Goal: Information Seeking & Learning: Learn about a topic

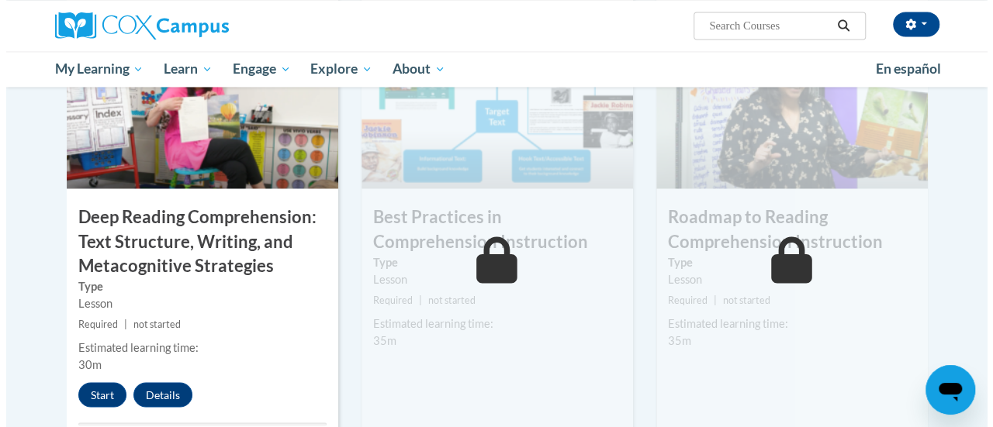
scroll to position [1227, 0]
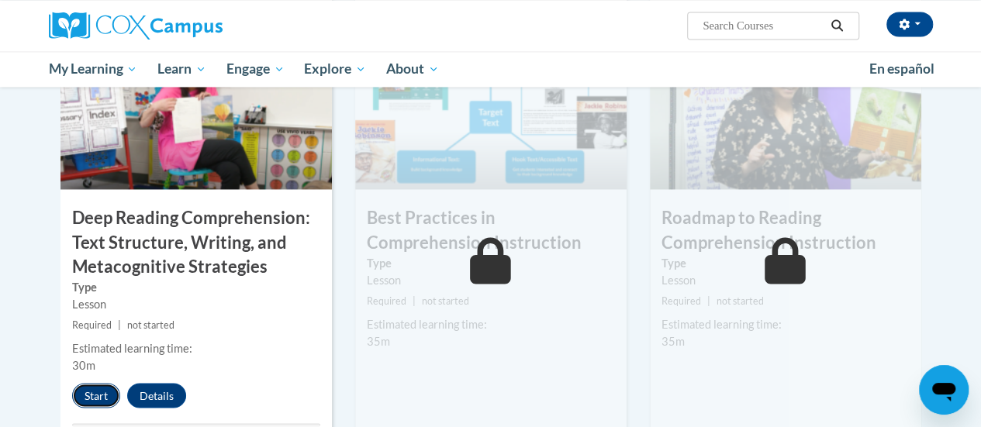
click at [86, 400] on button "Start" at bounding box center [96, 395] width 48 height 25
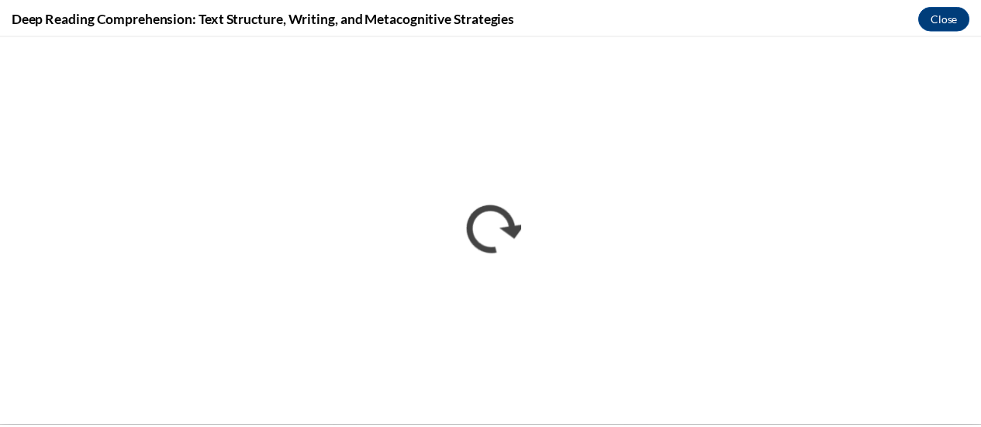
scroll to position [0, 0]
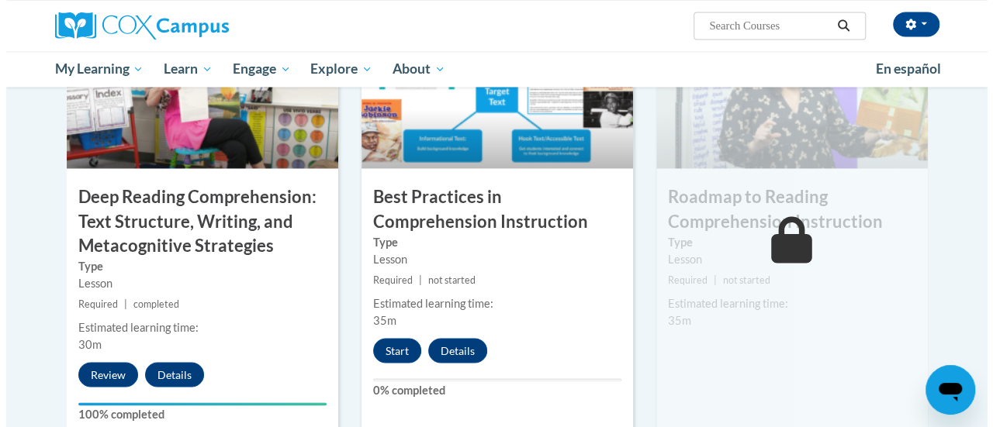
scroll to position [1250, 0]
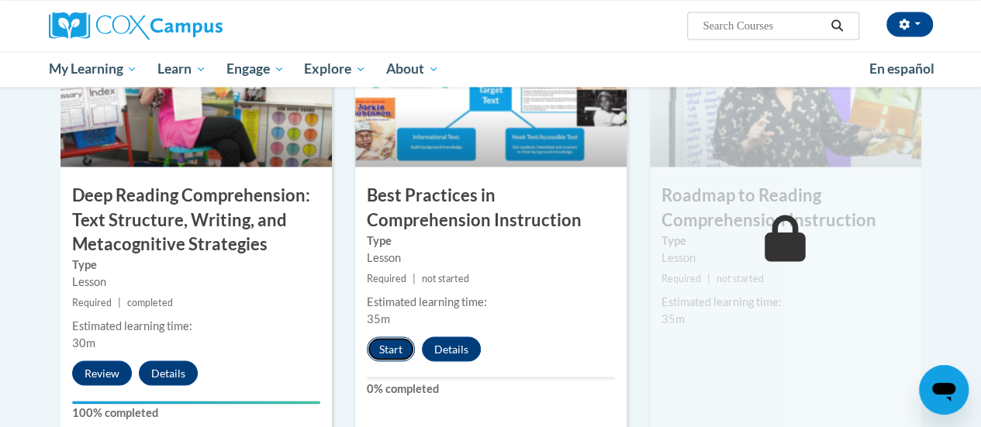
click at [391, 350] on button "Start" at bounding box center [391, 349] width 48 height 25
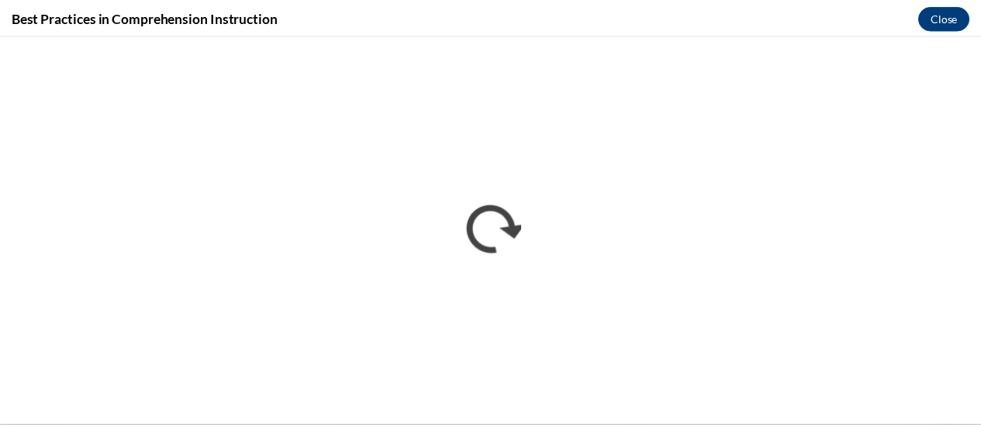
scroll to position [0, 0]
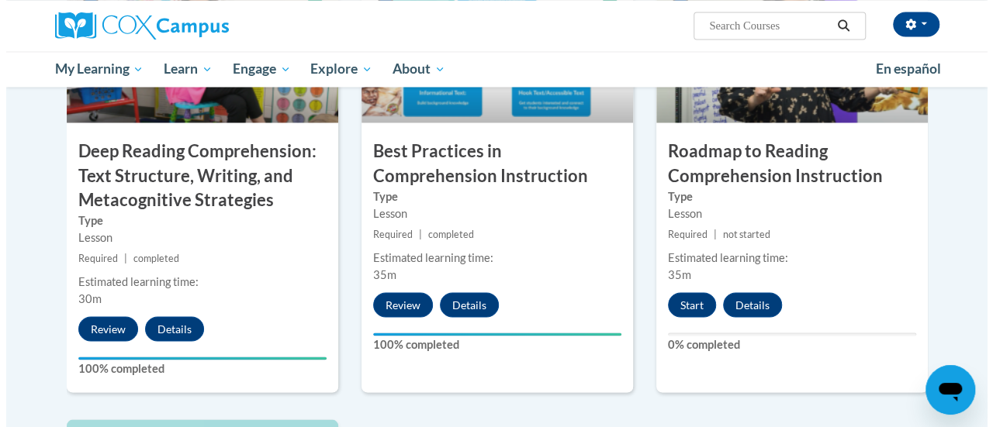
scroll to position [1293, 0]
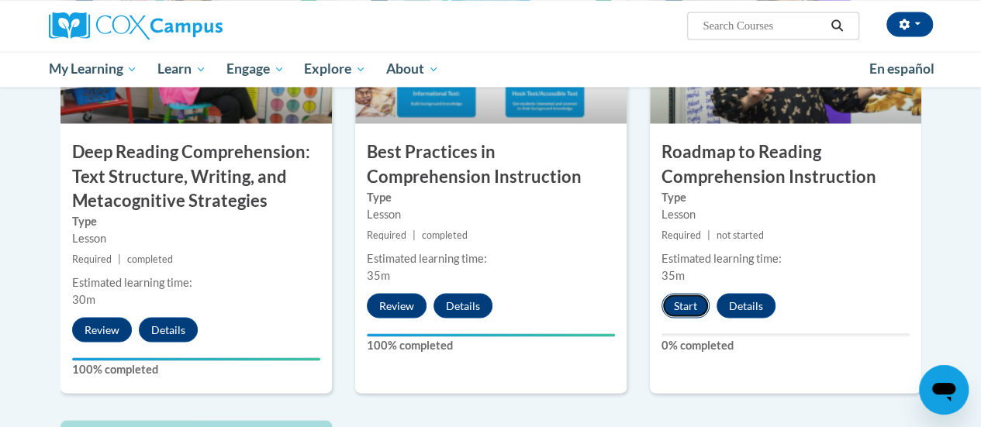
click at [683, 306] on button "Start" at bounding box center [686, 305] width 48 height 25
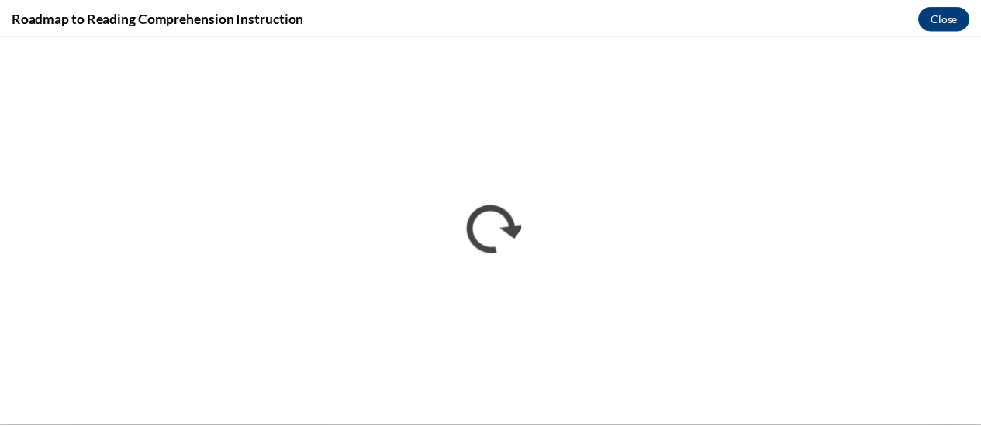
scroll to position [0, 0]
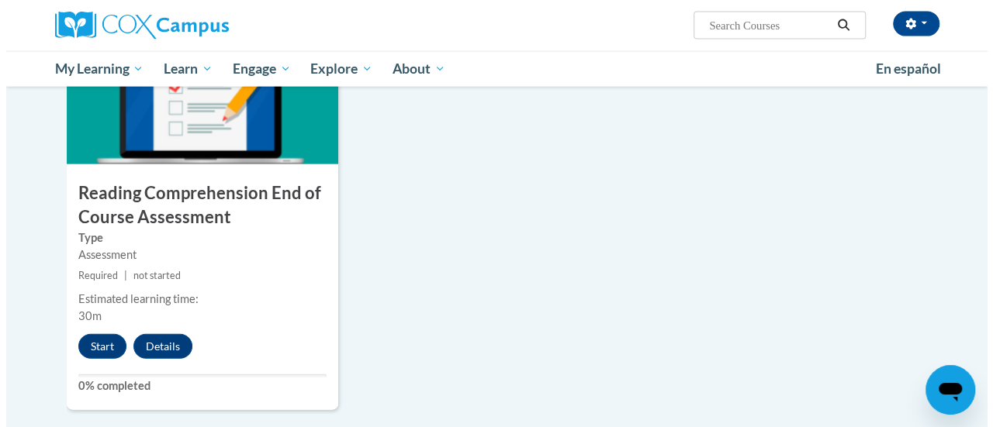
scroll to position [1705, 0]
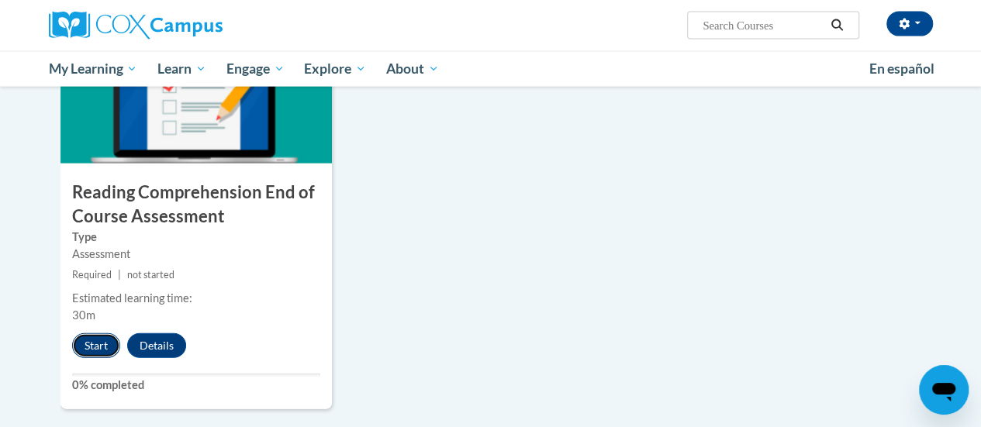
click at [87, 337] on button "Start" at bounding box center [96, 346] width 48 height 25
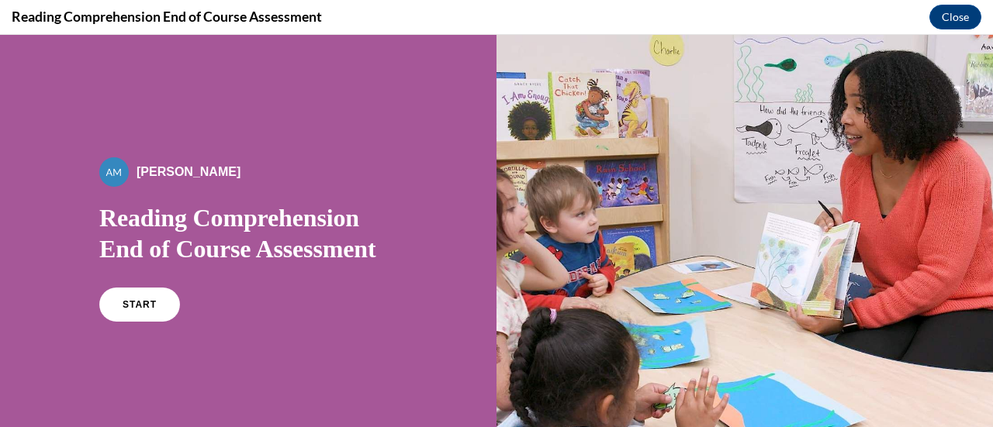
scroll to position [0, 0]
click at [144, 296] on link "START" at bounding box center [139, 305] width 85 height 36
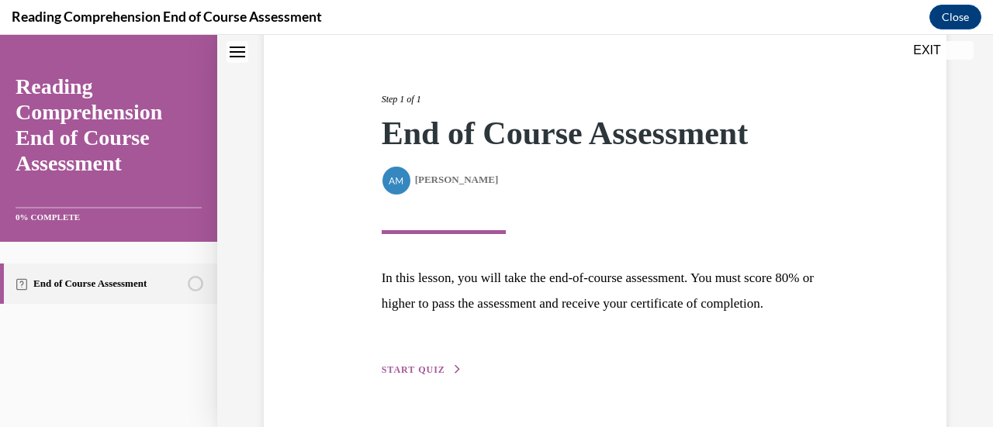
scroll to position [227, 0]
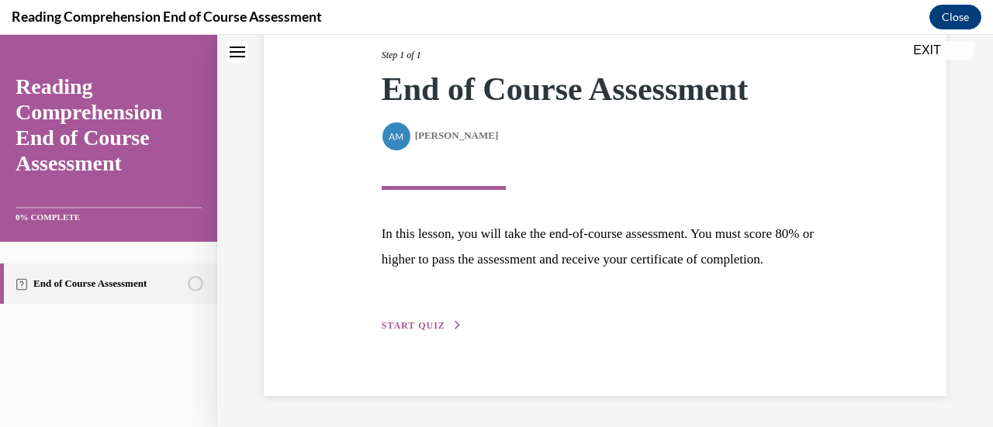
click at [414, 332] on button "START QUIZ" at bounding box center [422, 326] width 81 height 14
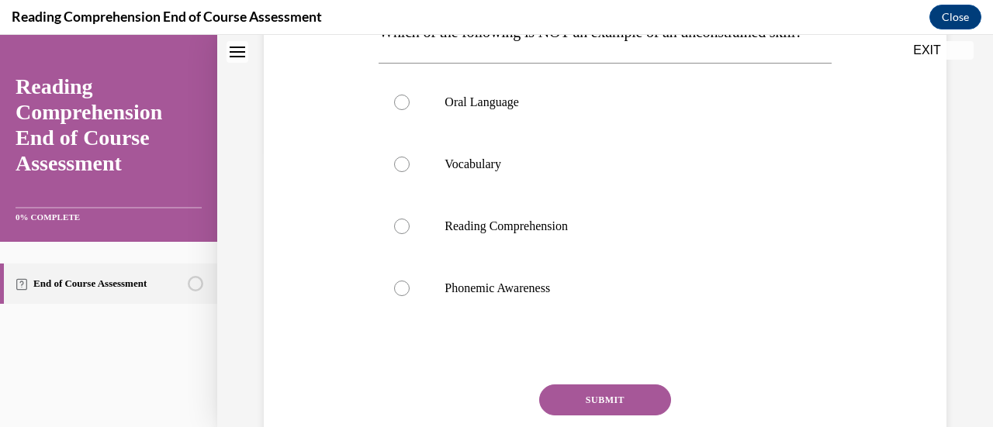
scroll to position [280, 0]
click at [400, 296] on div at bounding box center [402, 288] width 16 height 16
click at [400, 296] on input "Phonemic Awareness" at bounding box center [402, 288] width 16 height 16
radio input "true"
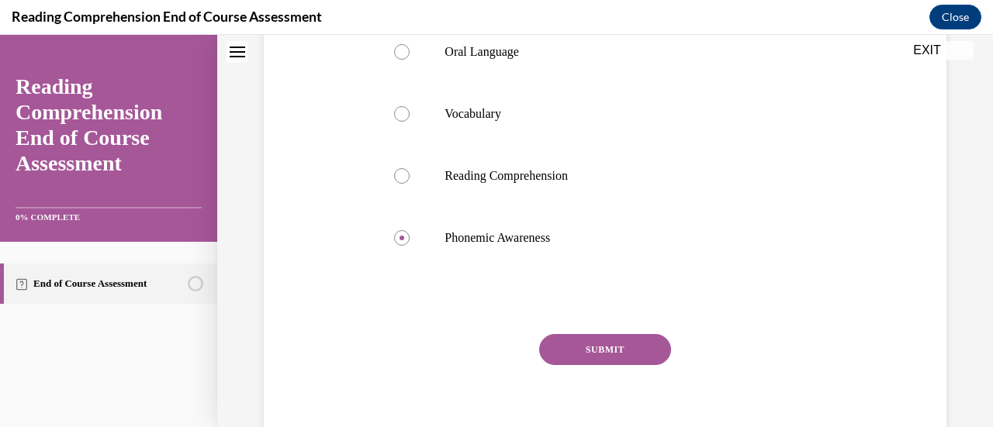
click at [609, 365] on button "SUBMIT" at bounding box center [605, 349] width 132 height 31
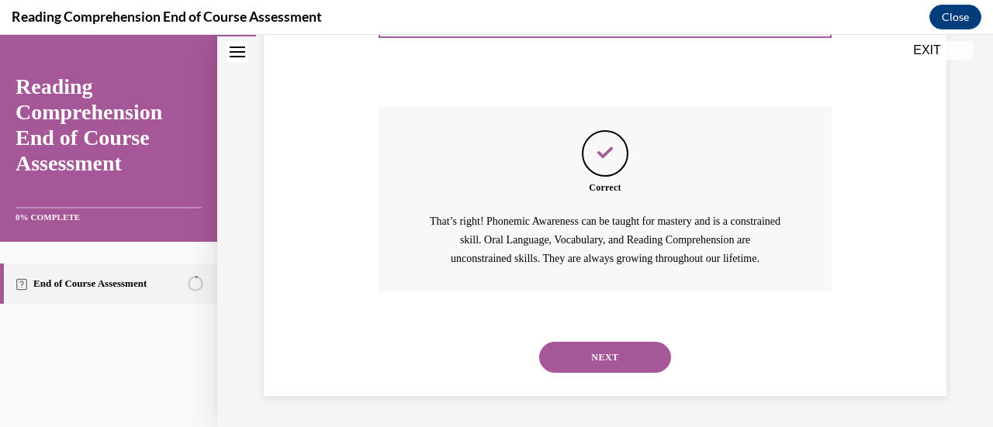
scroll to position [587, 0]
click at [588, 353] on button "NEXT" at bounding box center [605, 357] width 132 height 31
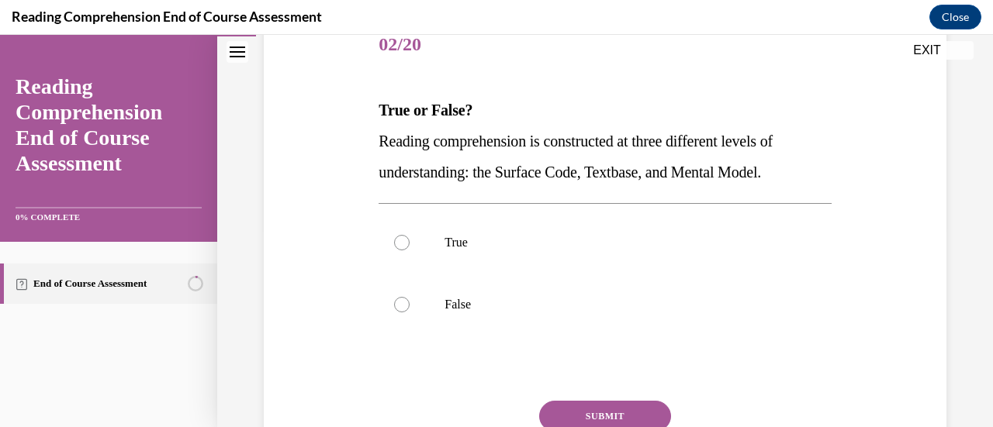
scroll to position [216, 0]
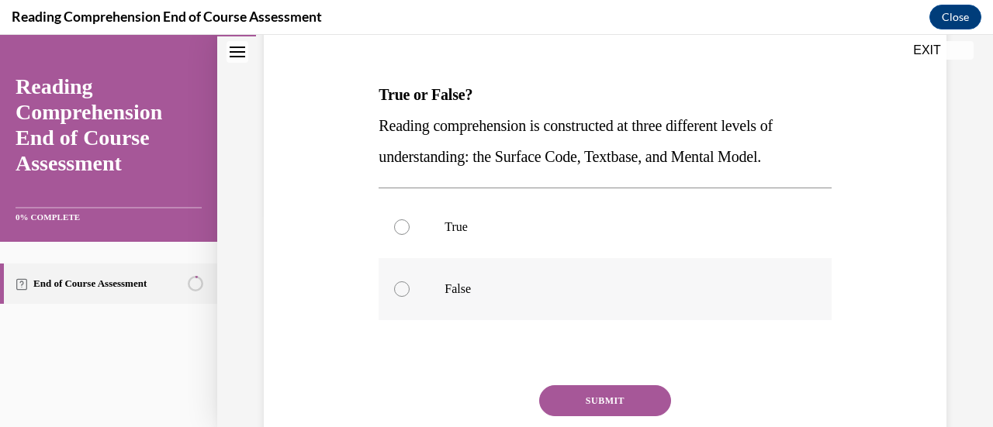
click at [402, 291] on div at bounding box center [402, 290] width 16 height 16
click at [402, 291] on input "False" at bounding box center [402, 290] width 16 height 16
radio input "true"
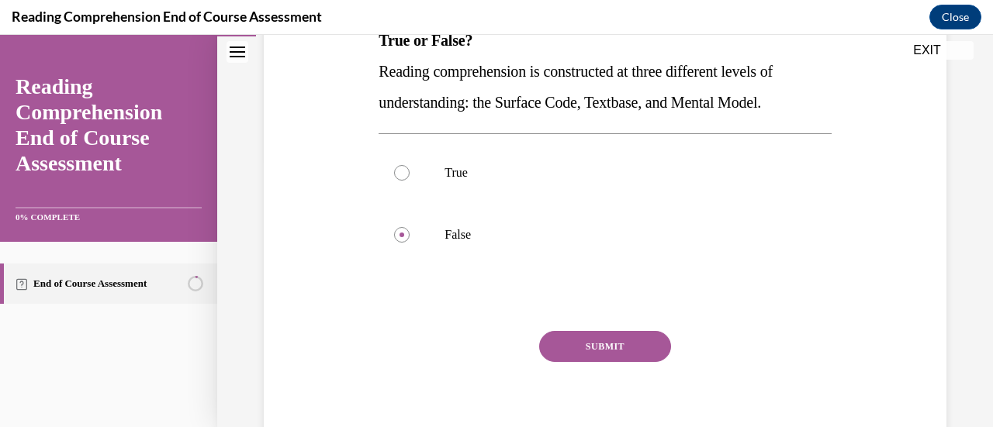
scroll to position [272, 0]
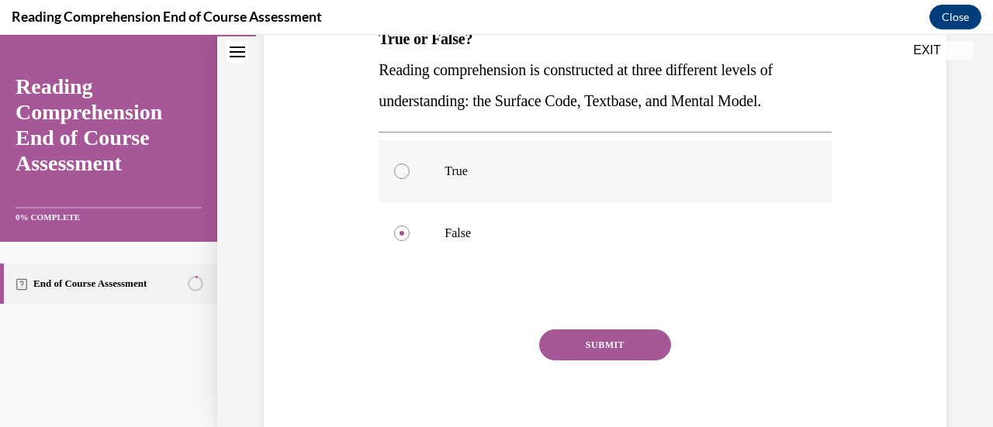
click at [403, 167] on div at bounding box center [402, 172] width 16 height 16
click at [403, 167] on input "True" at bounding box center [402, 172] width 16 height 16
radio input "true"
click at [600, 337] on button "SUBMIT" at bounding box center [605, 345] width 132 height 31
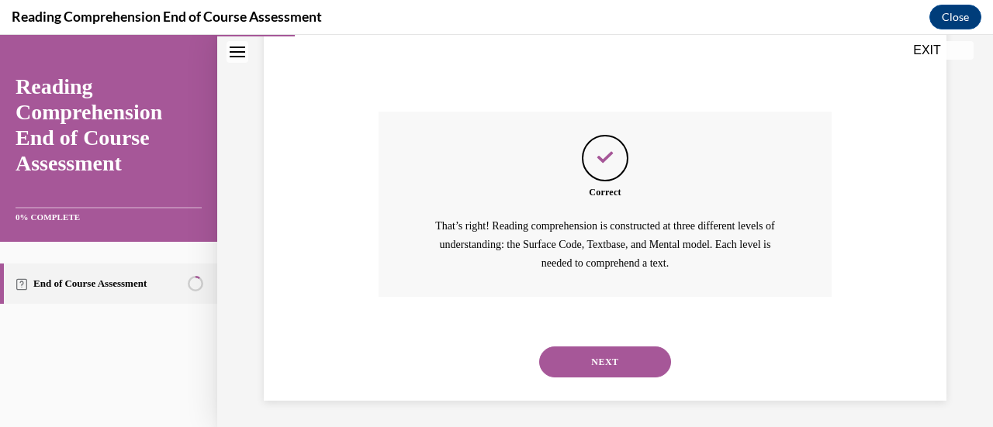
scroll to position [494, 0]
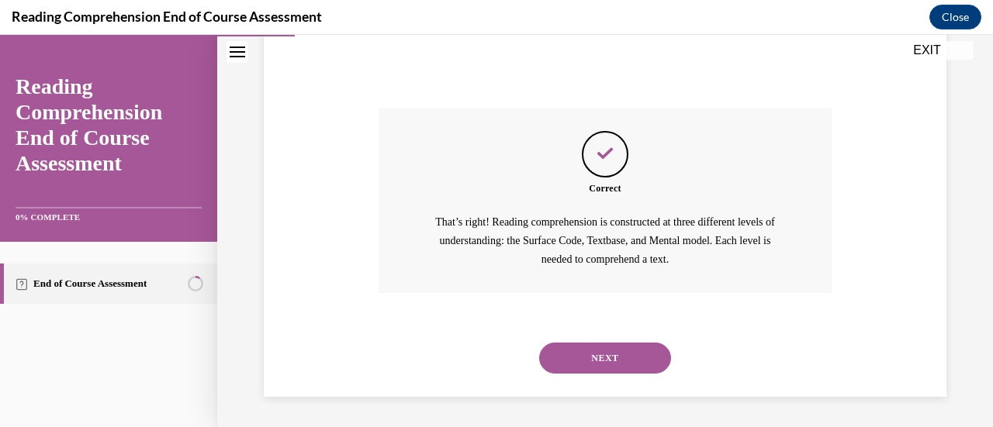
click at [598, 350] on button "NEXT" at bounding box center [605, 358] width 132 height 31
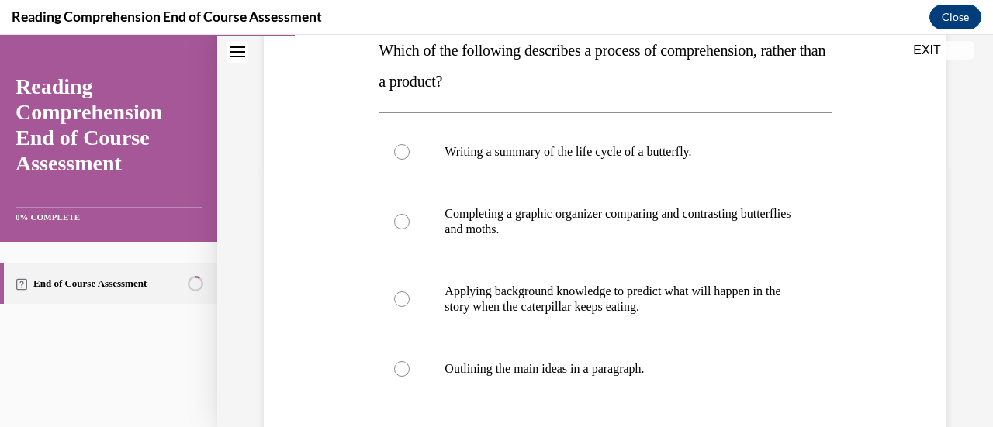
scroll to position [263, 0]
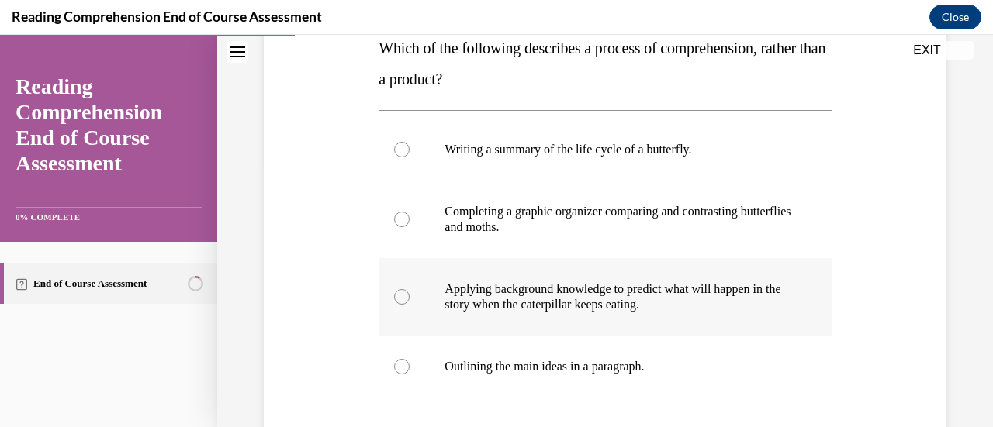
click at [404, 297] on div at bounding box center [402, 297] width 16 height 16
click at [404, 297] on input "Applying background knowledge to predict what will happen in the story when the…" at bounding box center [402, 297] width 16 height 16
radio input "true"
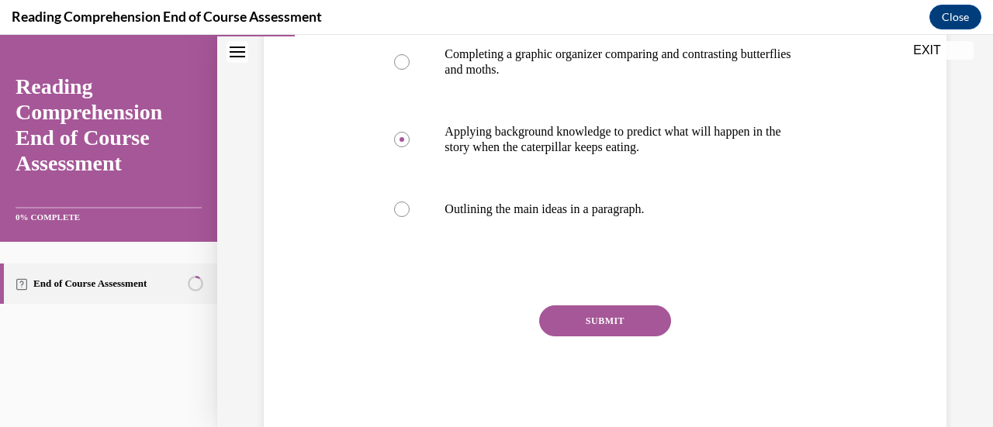
scroll to position [421, 0]
click at [648, 321] on button "SUBMIT" at bounding box center [605, 320] width 132 height 31
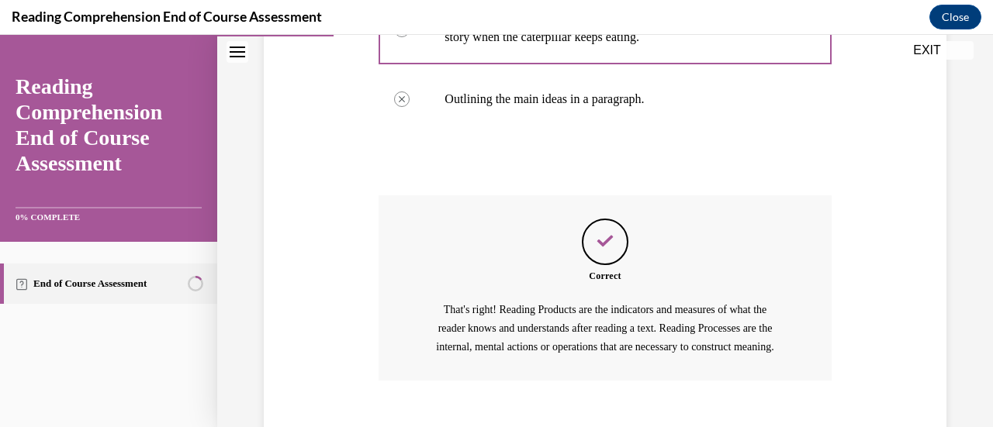
scroll to position [637, 0]
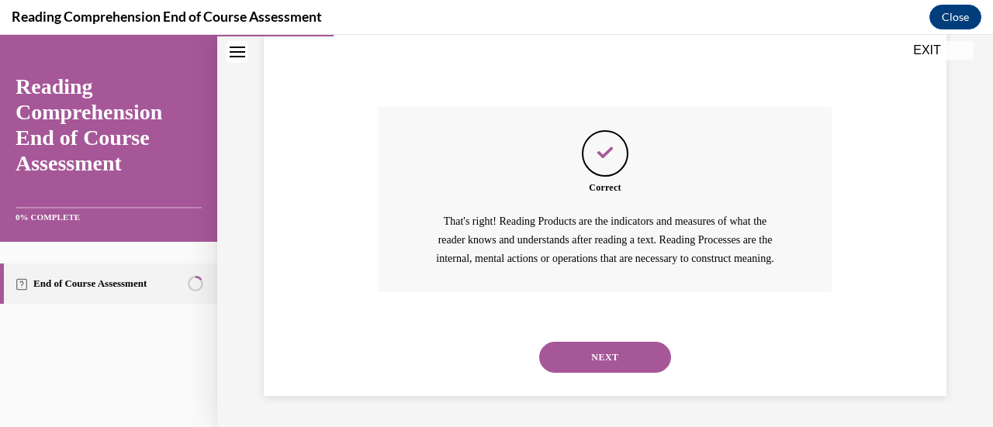
click at [578, 351] on button "NEXT" at bounding box center [605, 357] width 132 height 31
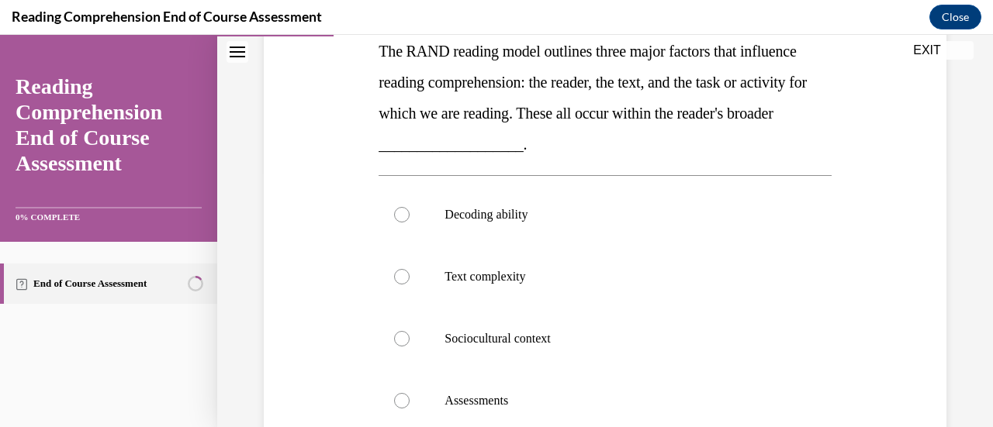
scroll to position [261, 0]
click at [397, 334] on div at bounding box center [402, 339] width 16 height 16
click at [397, 334] on input "Sociocultural context" at bounding box center [402, 339] width 16 height 16
radio input "true"
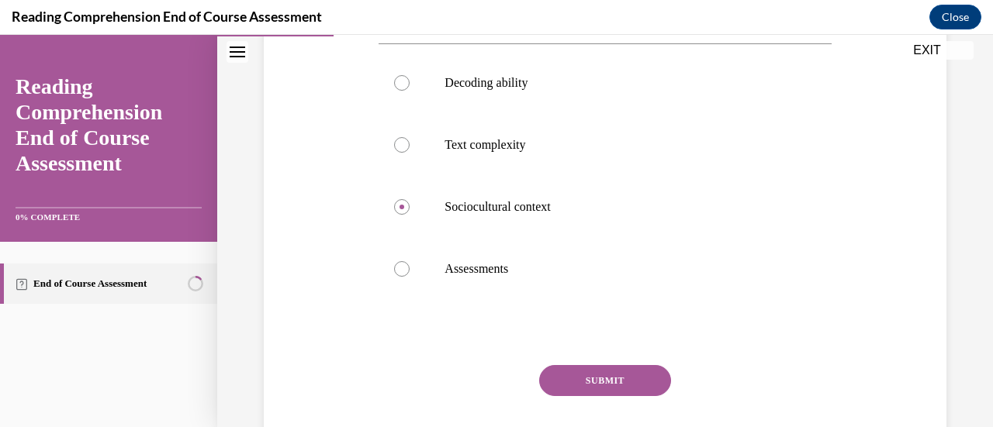
scroll to position [397, 0]
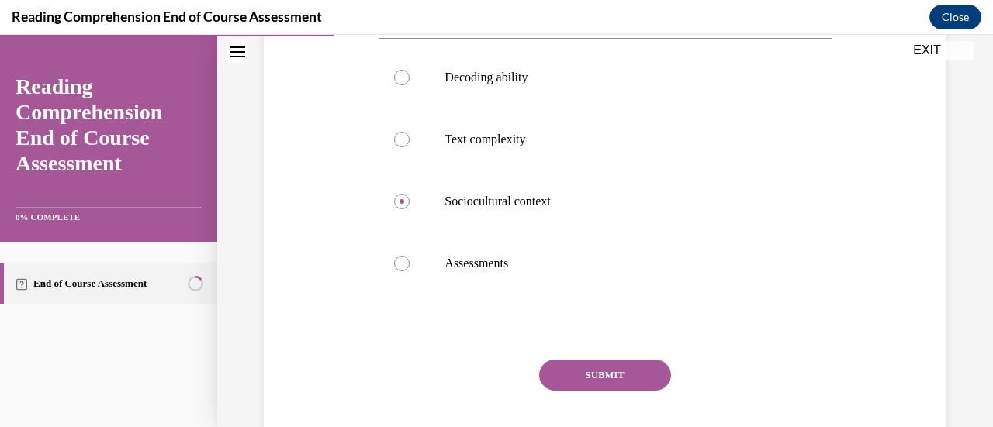
click at [606, 376] on button "SUBMIT" at bounding box center [605, 375] width 132 height 31
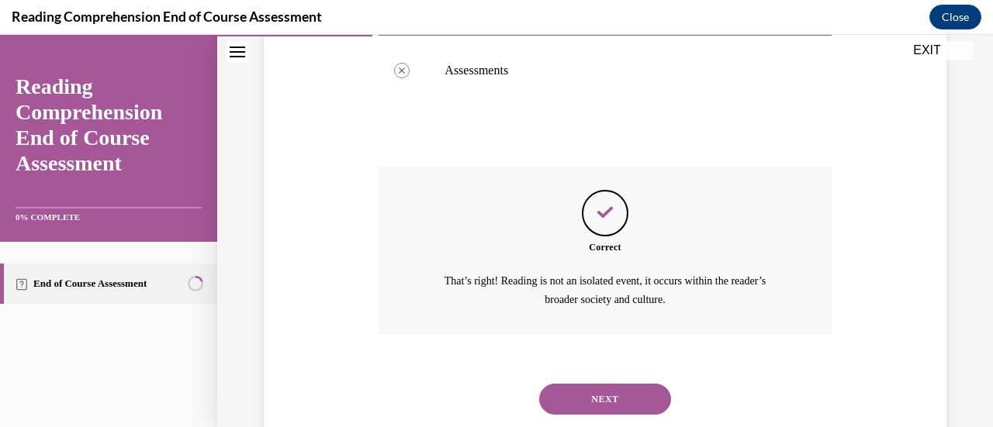
scroll to position [591, 0]
click at [606, 383] on button "NEXT" at bounding box center [605, 398] width 132 height 31
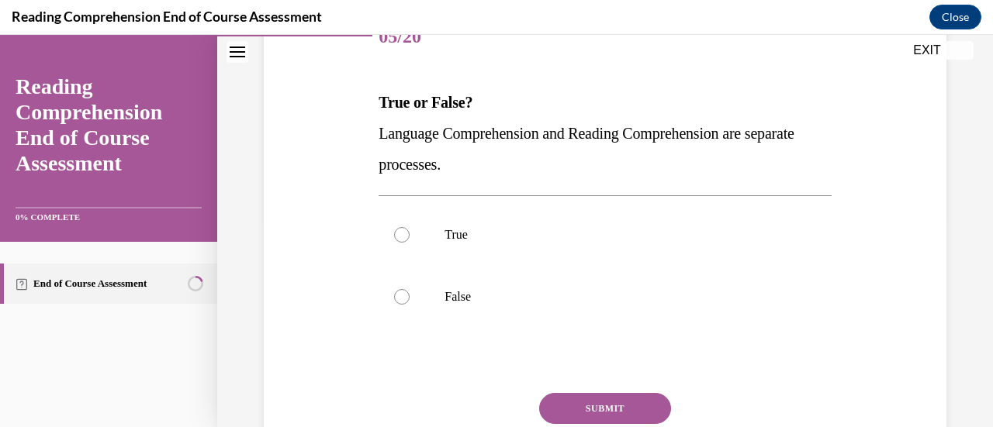
scroll to position [209, 0]
click at [400, 299] on div at bounding box center [402, 297] width 16 height 16
click at [400, 299] on input "False" at bounding box center [402, 297] width 16 height 16
radio input "true"
click at [597, 394] on button "SUBMIT" at bounding box center [605, 408] width 132 height 31
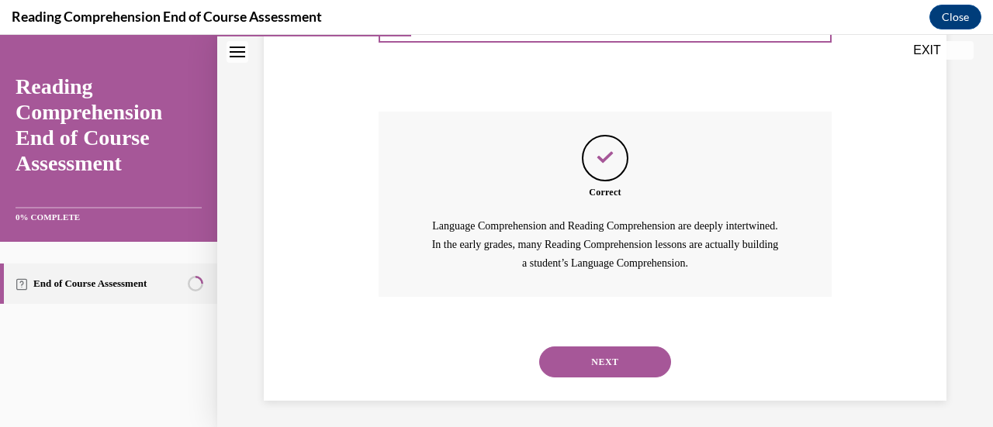
scroll to position [494, 0]
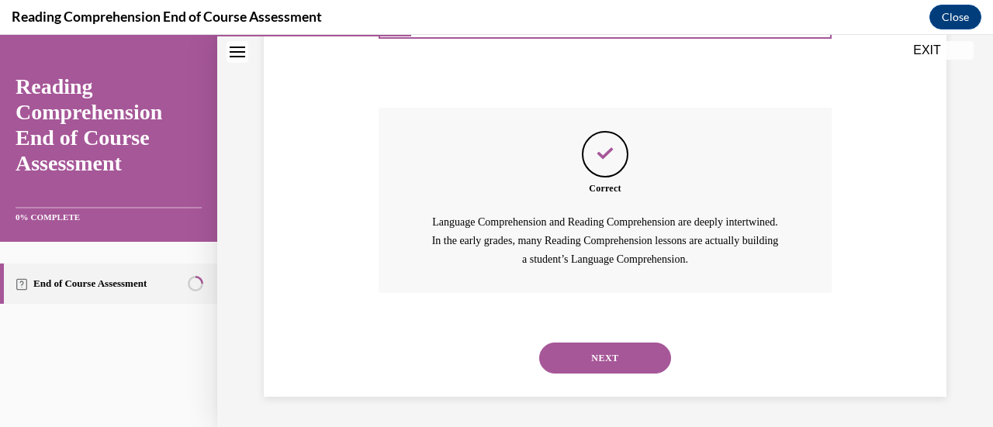
click at [569, 358] on button "NEXT" at bounding box center [605, 358] width 132 height 31
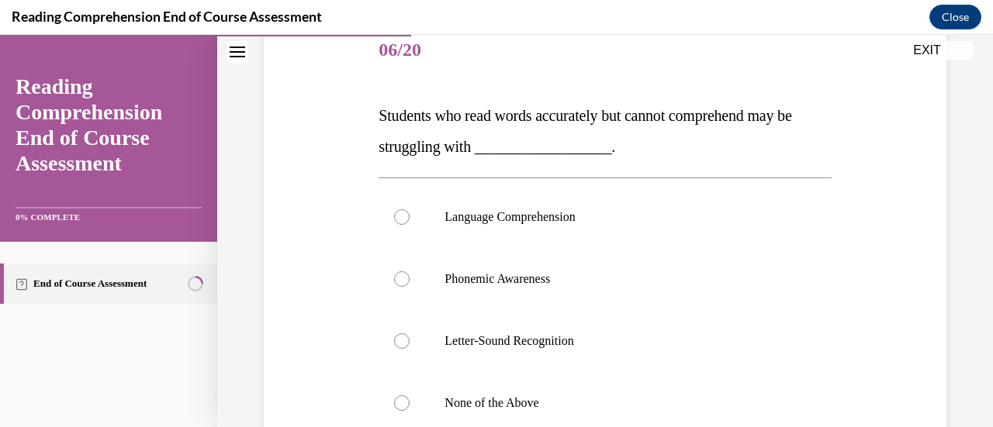
scroll to position [196, 0]
click at [396, 219] on div at bounding box center [402, 217] width 16 height 16
click at [396, 219] on input "Language Comprehension" at bounding box center [402, 217] width 16 height 16
radio input "true"
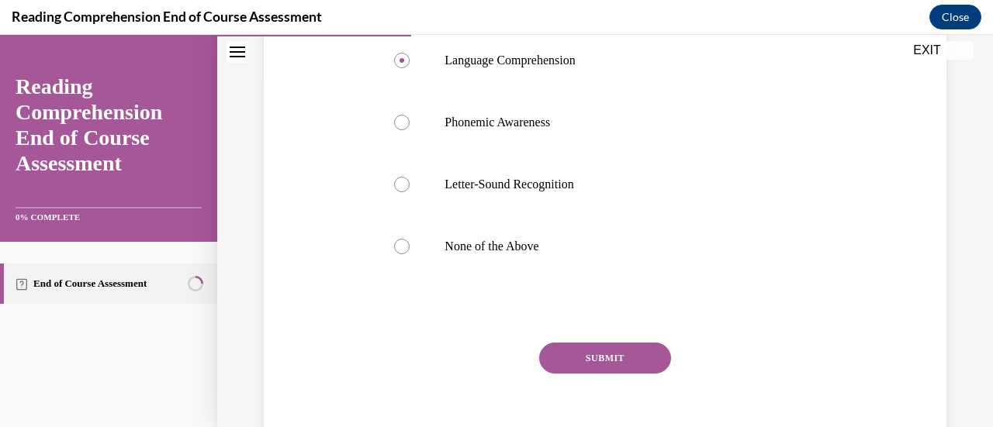
scroll to position [365, 0]
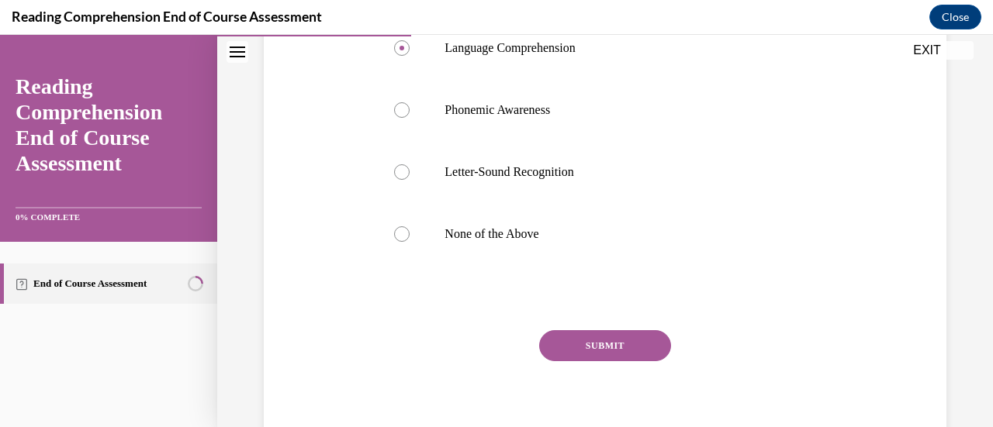
click at [588, 351] on button "SUBMIT" at bounding box center [605, 346] width 132 height 31
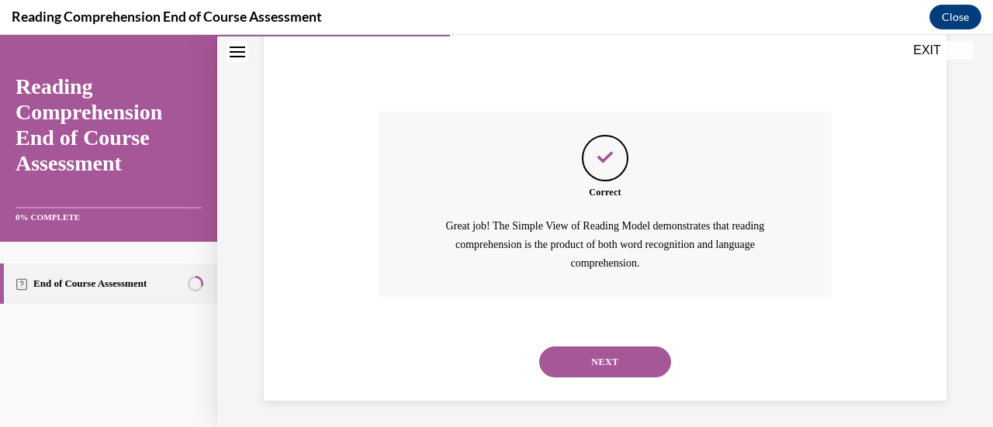
scroll to position [587, 0]
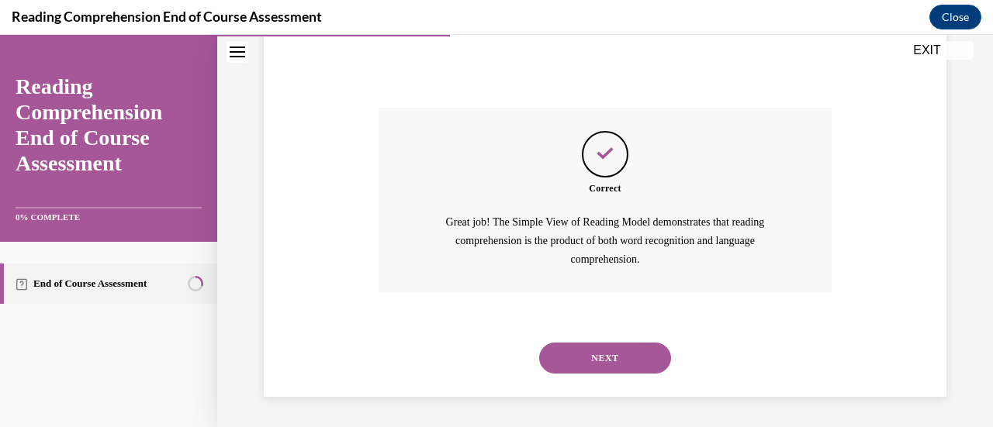
click at [588, 351] on button "NEXT" at bounding box center [605, 358] width 132 height 31
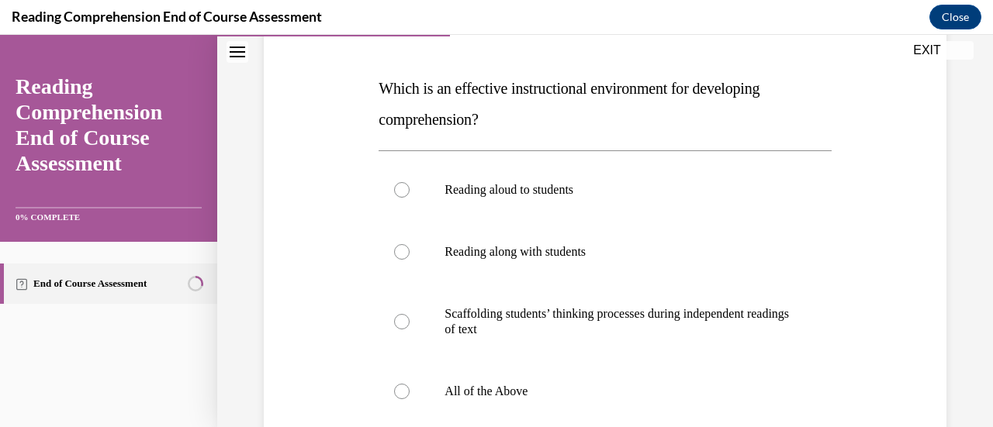
scroll to position [226, 0]
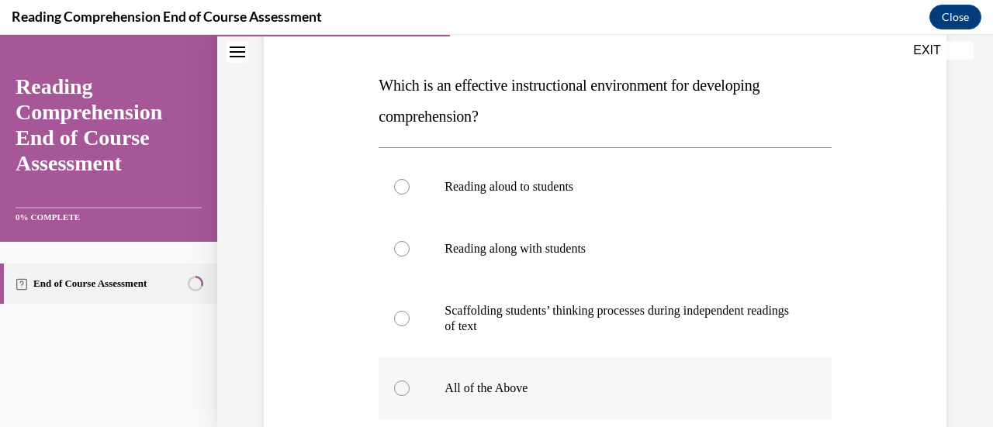
click at [402, 389] on div at bounding box center [402, 389] width 16 height 16
click at [402, 389] on input "All of the Above" at bounding box center [402, 389] width 16 height 16
radio input "true"
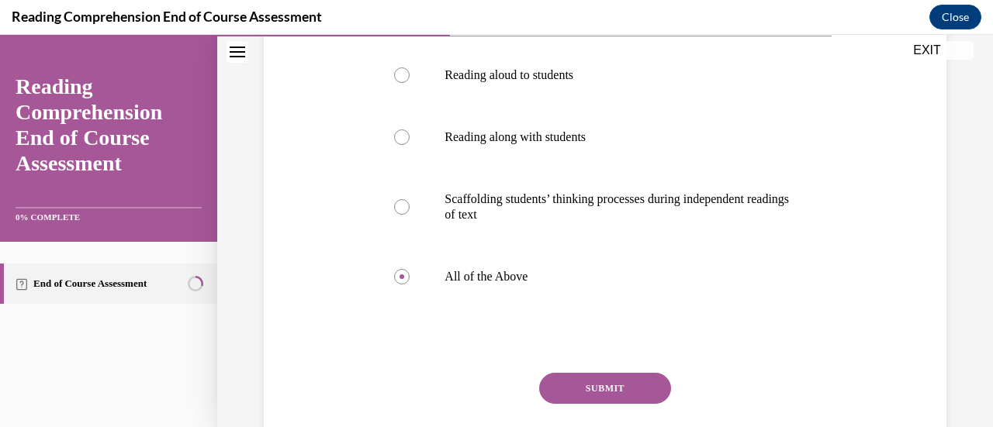
scroll to position [339, 0]
click at [562, 393] on button "SUBMIT" at bounding box center [605, 387] width 132 height 31
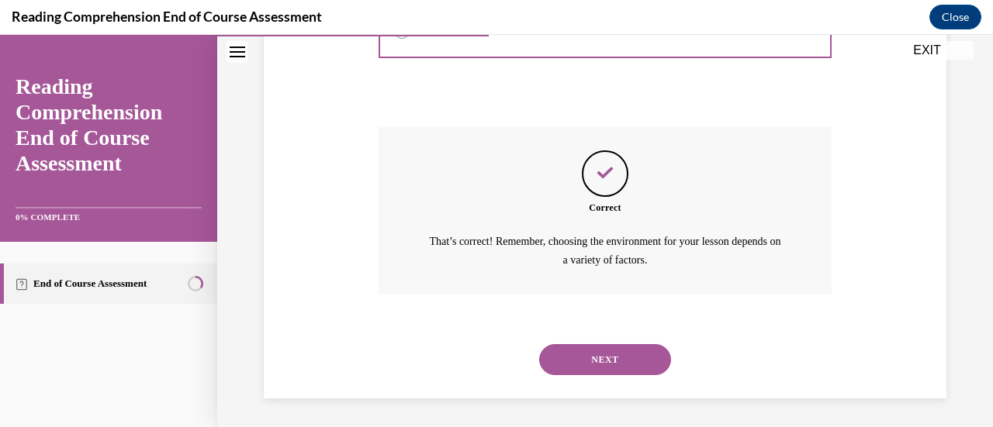
scroll to position [584, 0]
click at [602, 364] on button "NEXT" at bounding box center [605, 359] width 132 height 31
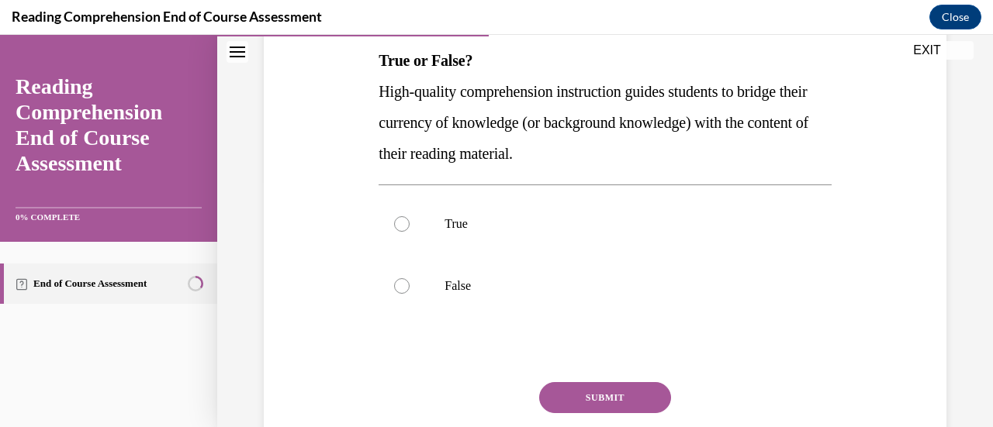
scroll to position [249, 0]
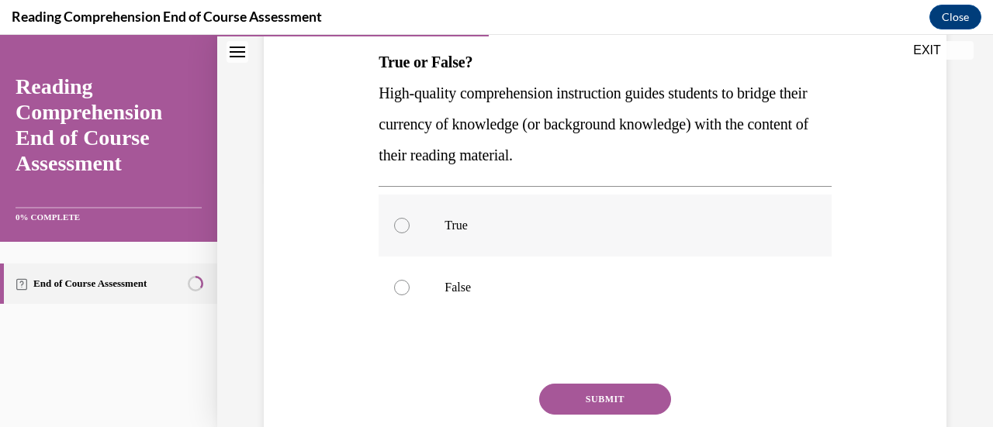
click at [401, 224] on div at bounding box center [402, 226] width 16 height 16
click at [401, 224] on input "True" at bounding box center [402, 226] width 16 height 16
radio input "true"
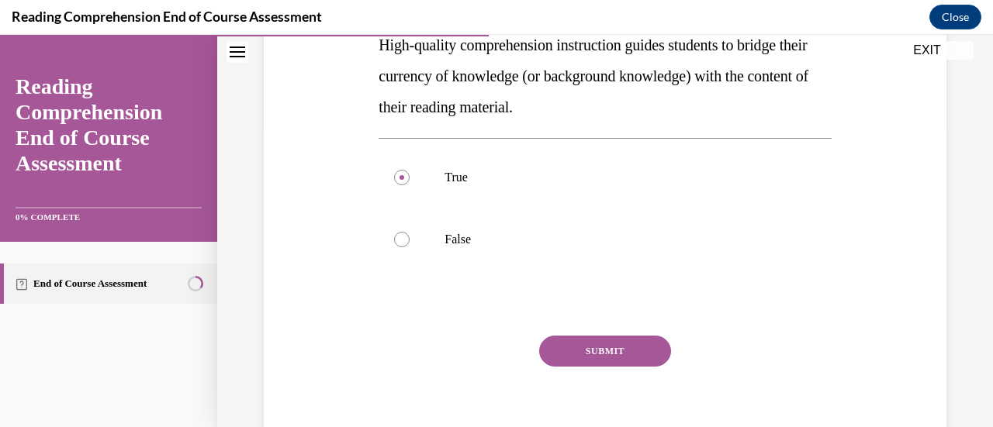
click at [613, 361] on button "SUBMIT" at bounding box center [605, 351] width 132 height 31
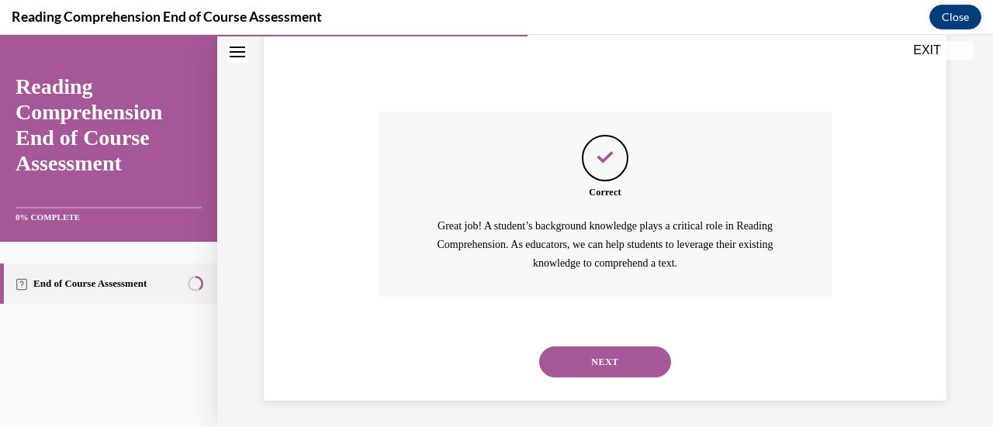
scroll to position [525, 0]
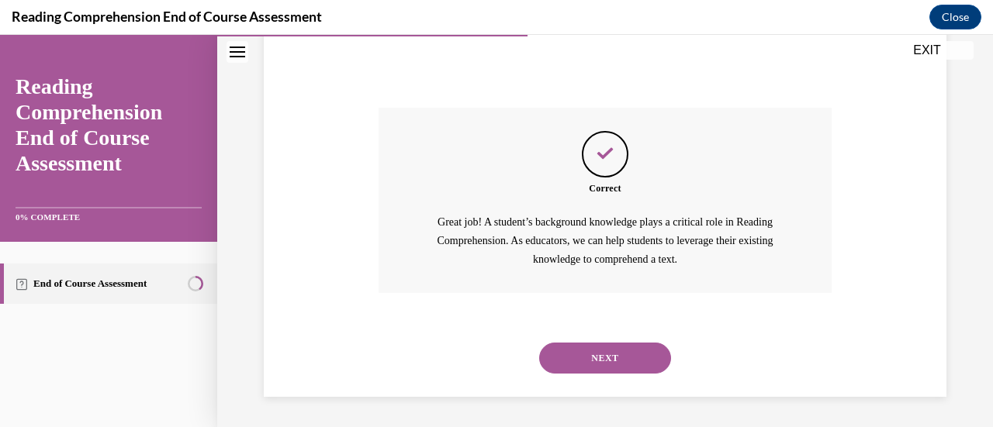
click at [613, 361] on button "NEXT" at bounding box center [605, 358] width 132 height 31
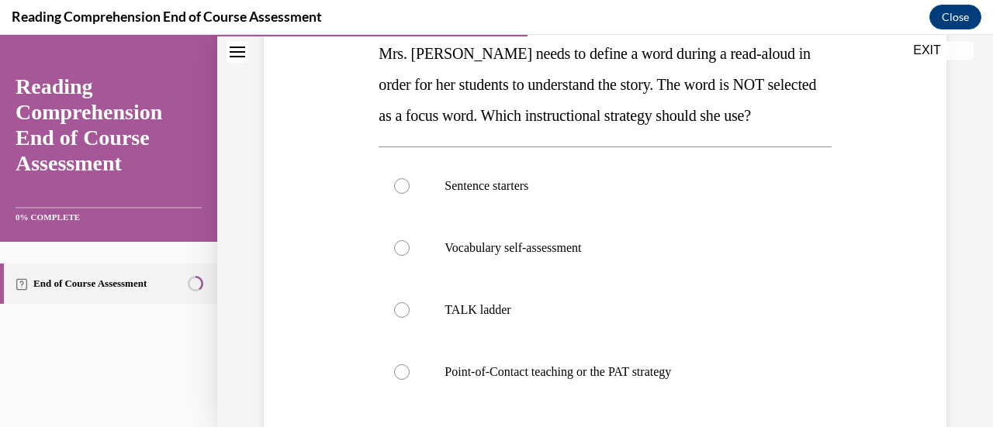
scroll to position [257, 0]
click at [410, 375] on label "Point-of-Contact teaching or the PAT strategy" at bounding box center [605, 373] width 452 height 62
click at [410, 375] on input "Point-of-Contact teaching or the PAT strategy" at bounding box center [402, 373] width 16 height 16
radio input "true"
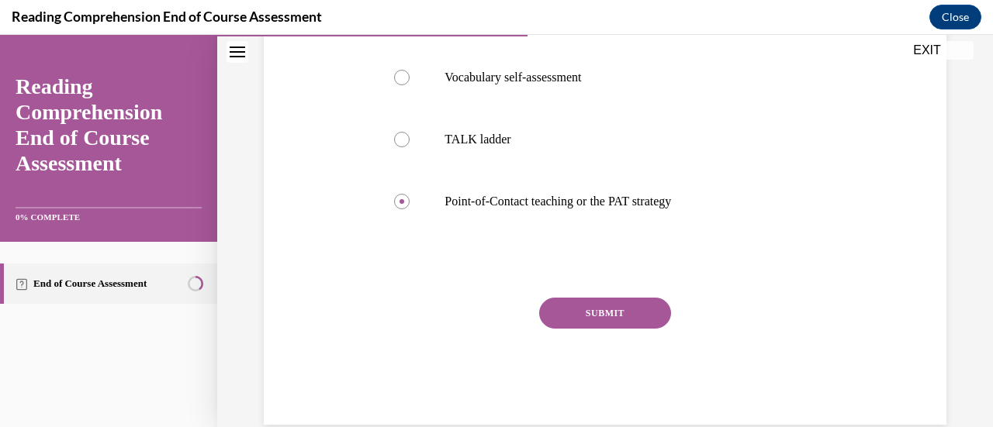
click at [615, 310] on button "SUBMIT" at bounding box center [605, 313] width 132 height 31
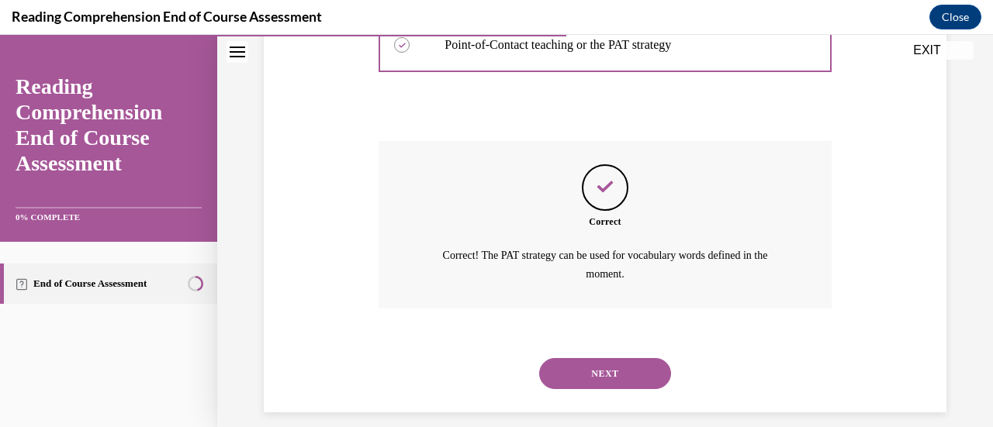
scroll to position [600, 0]
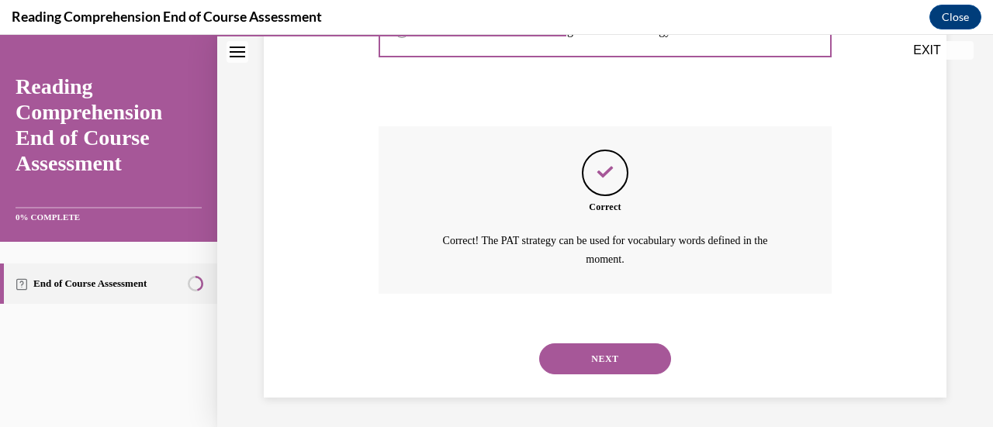
click at [598, 344] on button "NEXT" at bounding box center [605, 359] width 132 height 31
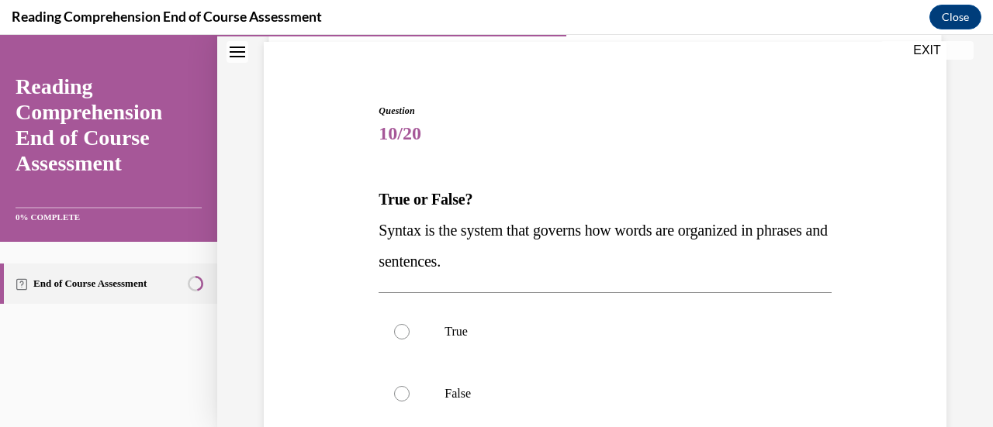
scroll to position [111, 0]
click at [396, 331] on div at bounding box center [402, 333] width 16 height 16
click at [396, 331] on input "True" at bounding box center [402, 333] width 16 height 16
radio input "true"
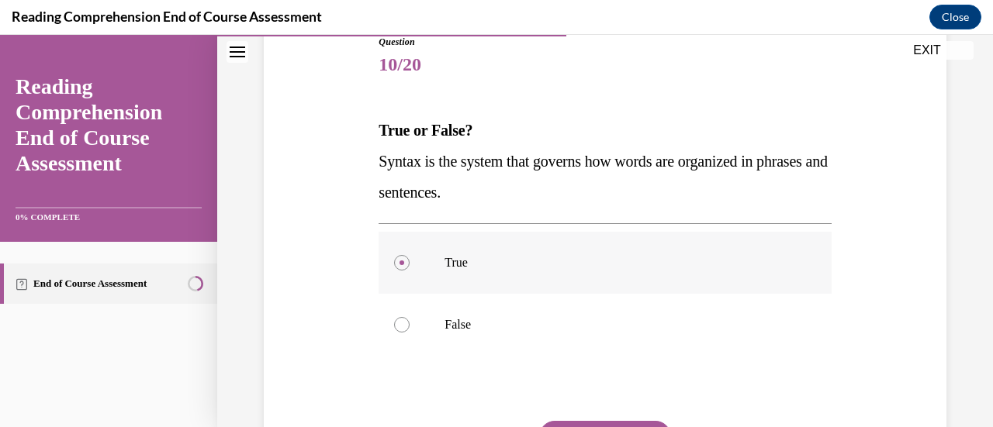
scroll to position [194, 0]
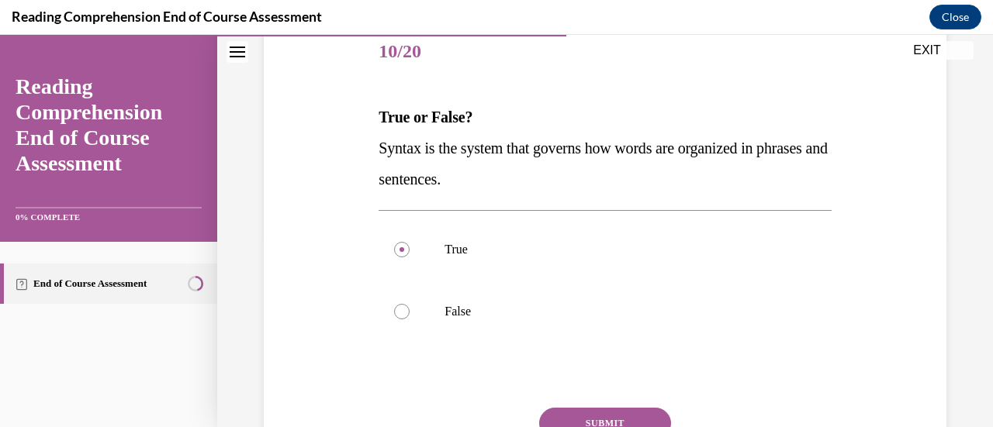
click at [608, 418] on button "SUBMIT" at bounding box center [605, 423] width 132 height 31
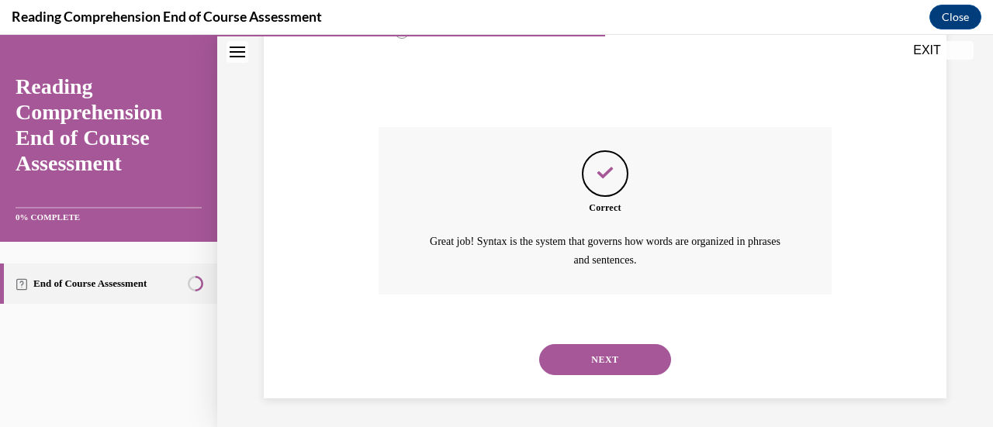
scroll to position [476, 0]
click at [633, 353] on button "NEXT" at bounding box center [605, 359] width 132 height 31
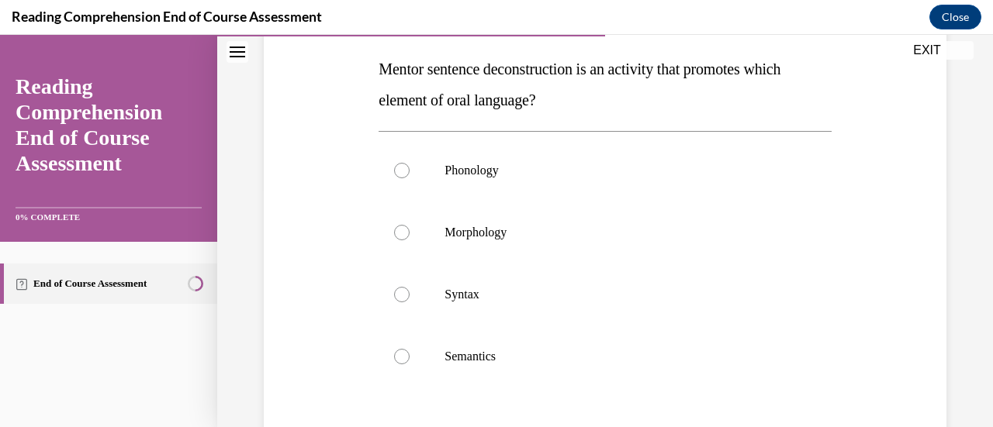
scroll to position [241, 0]
click at [402, 288] on div at bounding box center [402, 296] width 16 height 16
click at [402, 288] on input "Syntax" at bounding box center [402, 296] width 16 height 16
radio input "true"
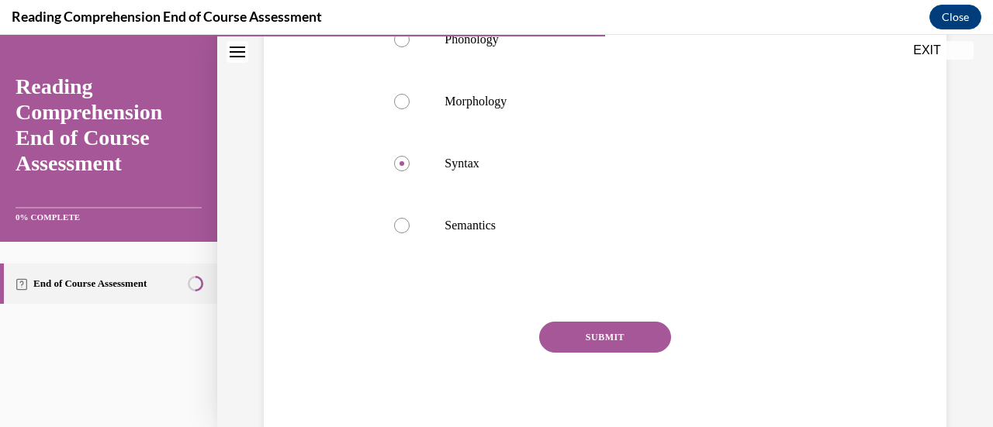
scroll to position [378, 0]
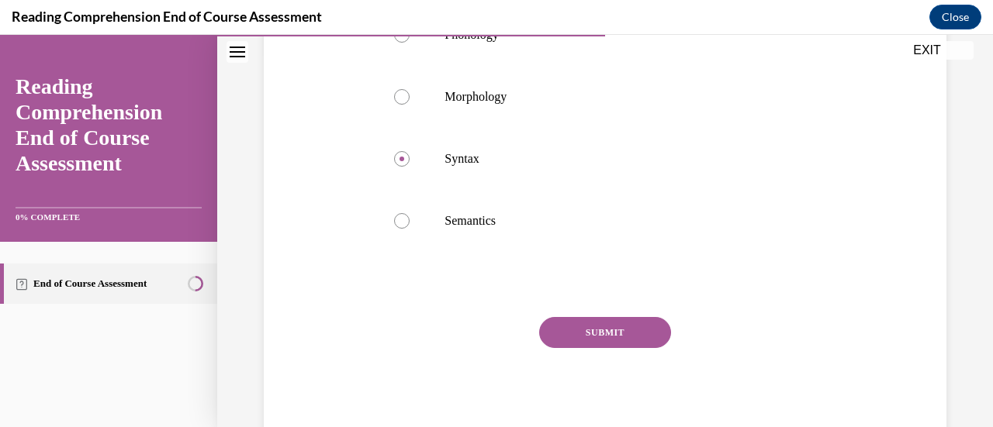
click at [561, 322] on button "SUBMIT" at bounding box center [605, 332] width 132 height 31
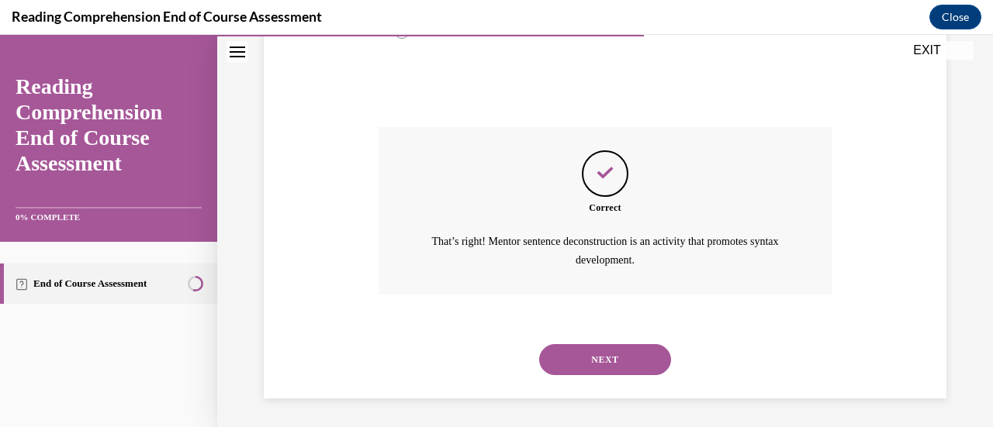
scroll to position [569, 0]
click at [592, 364] on button "NEXT" at bounding box center [605, 359] width 132 height 31
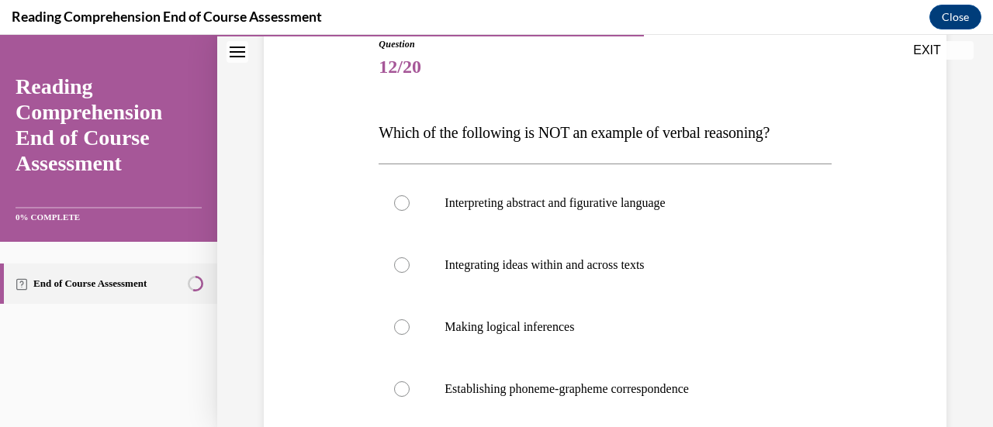
scroll to position [211, 0]
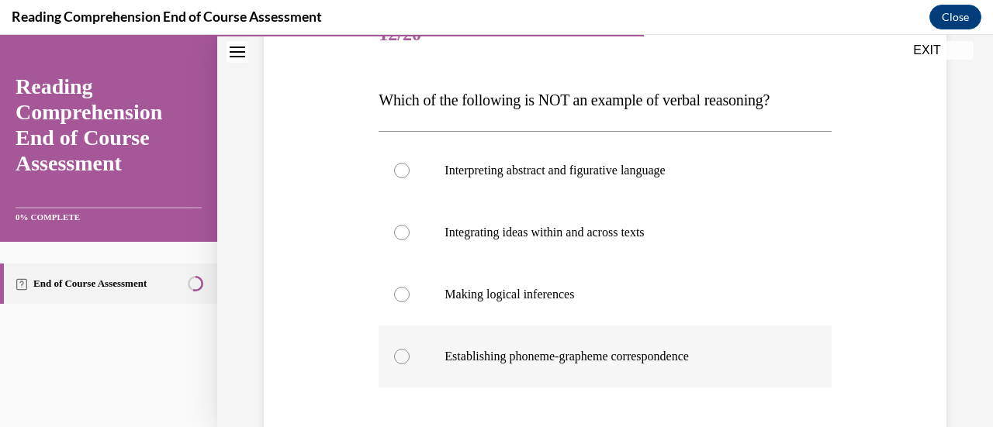
click at [404, 361] on div at bounding box center [402, 357] width 16 height 16
click at [404, 361] on input "Establishing phoneme-grapheme correspondence" at bounding box center [402, 357] width 16 height 16
radio input "true"
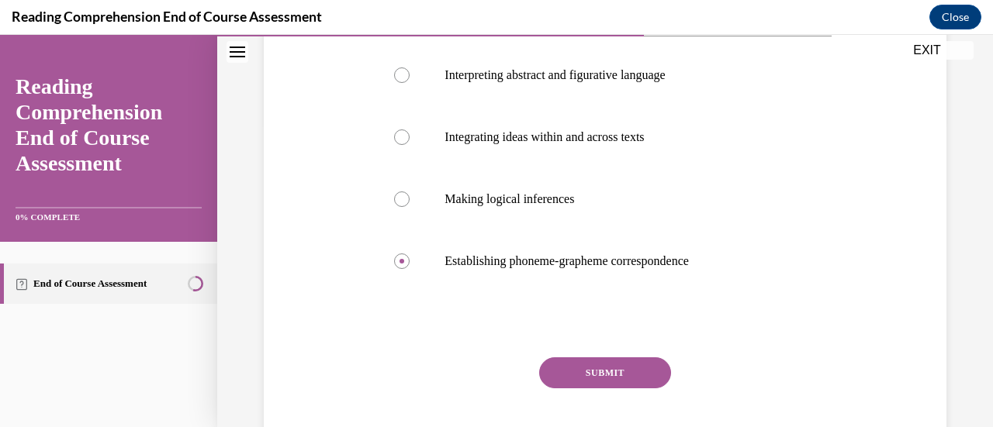
scroll to position [307, 0]
click at [589, 376] on button "SUBMIT" at bounding box center [605, 372] width 132 height 31
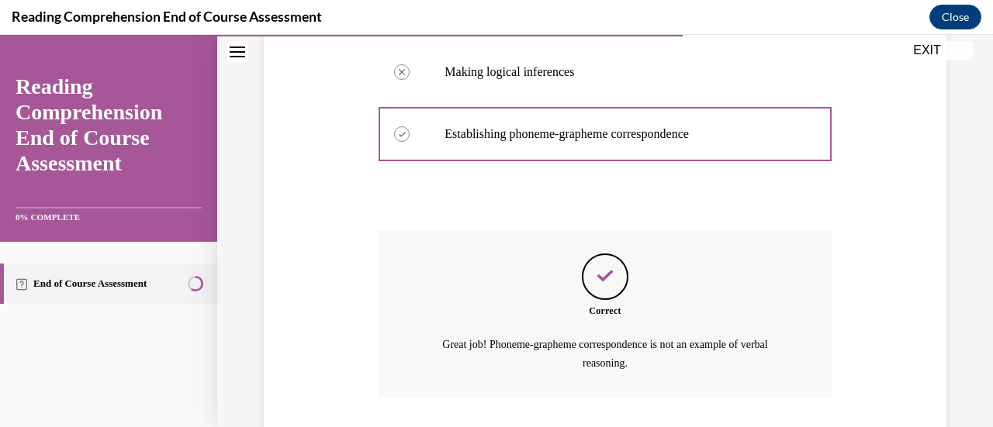
scroll to position [538, 0]
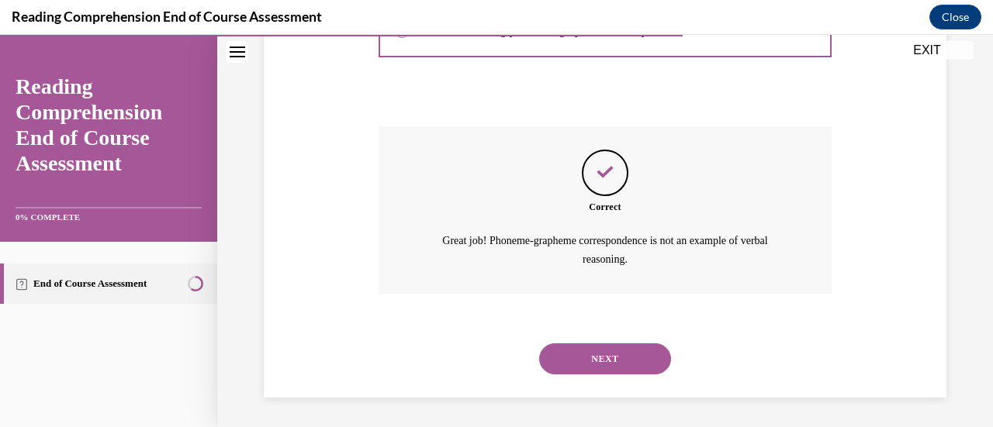
click at [573, 354] on button "NEXT" at bounding box center [605, 359] width 132 height 31
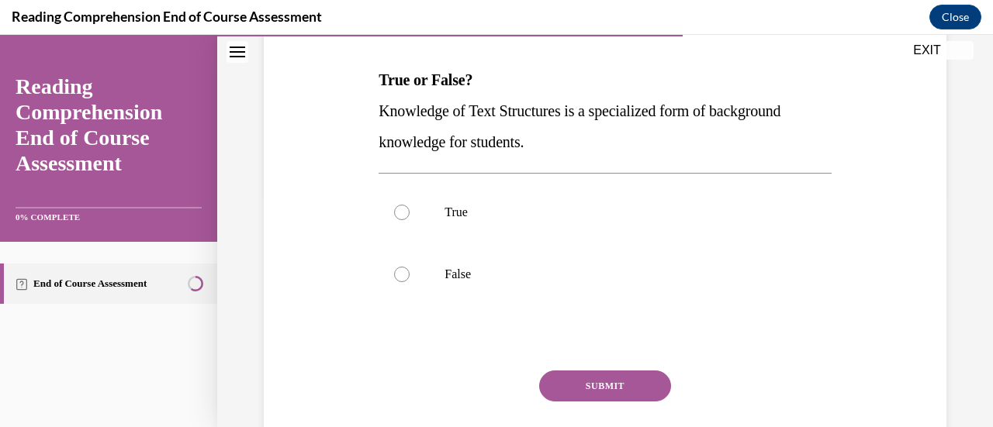
scroll to position [232, 0]
click at [404, 208] on div at bounding box center [402, 212] width 16 height 16
click at [404, 208] on input "True" at bounding box center [402, 212] width 16 height 16
radio input "true"
click at [579, 379] on button "SUBMIT" at bounding box center [605, 385] width 132 height 31
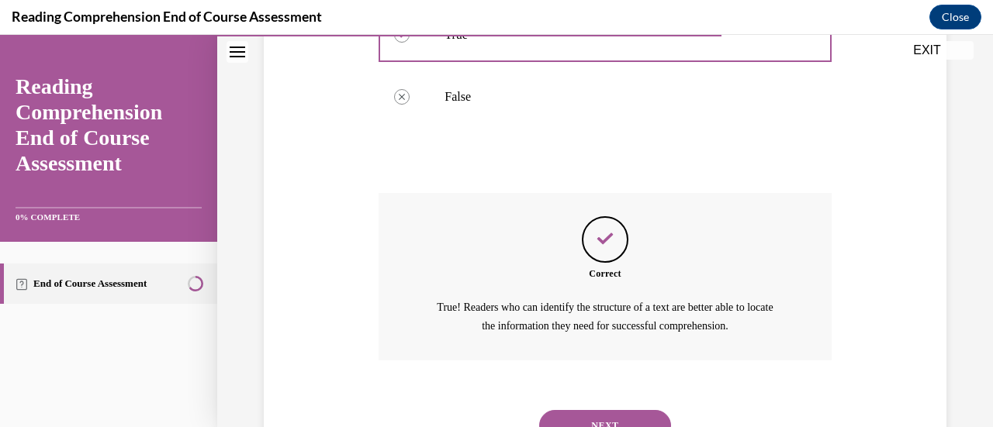
scroll to position [410, 0]
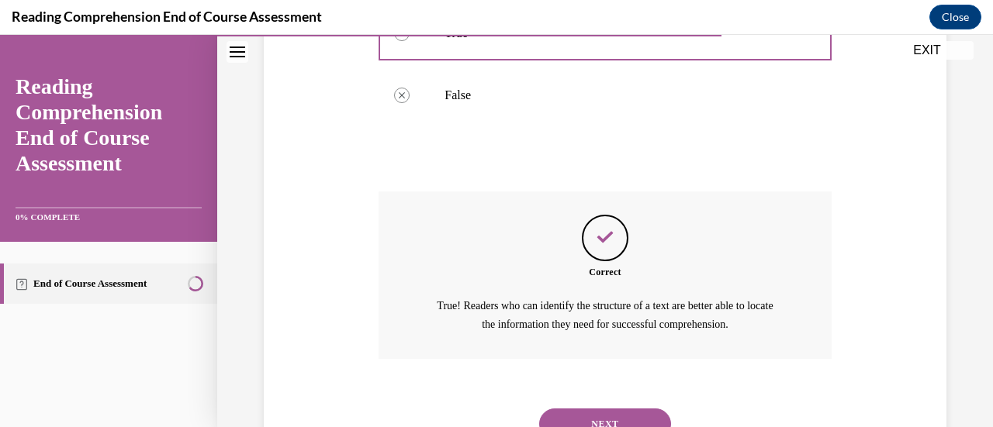
click at [580, 414] on button "NEXT" at bounding box center [605, 424] width 132 height 31
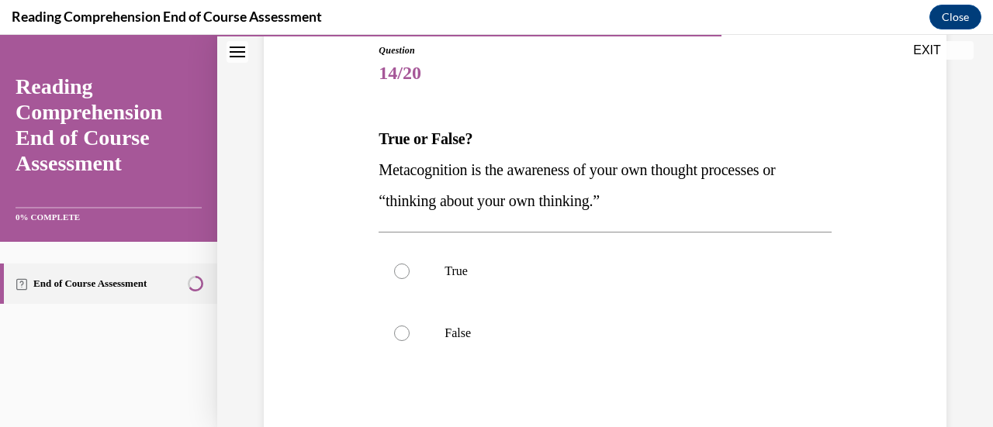
scroll to position [173, 0]
click at [397, 272] on div at bounding box center [402, 271] width 16 height 16
click at [397, 272] on input "True" at bounding box center [402, 271] width 16 height 16
radio input "true"
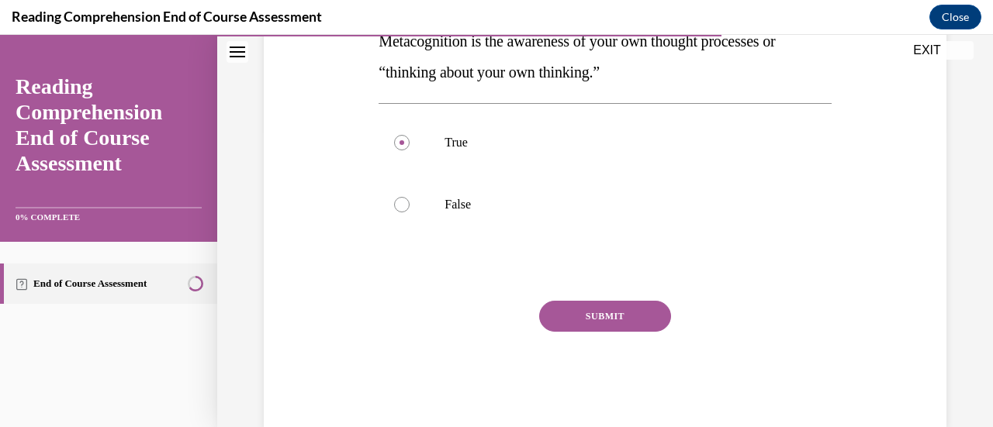
scroll to position [302, 0]
click at [602, 320] on button "SUBMIT" at bounding box center [605, 315] width 132 height 31
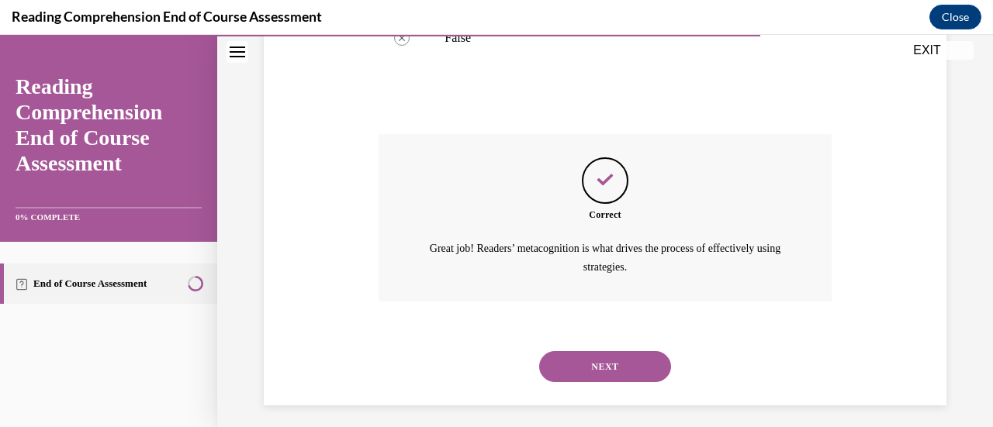
scroll to position [476, 0]
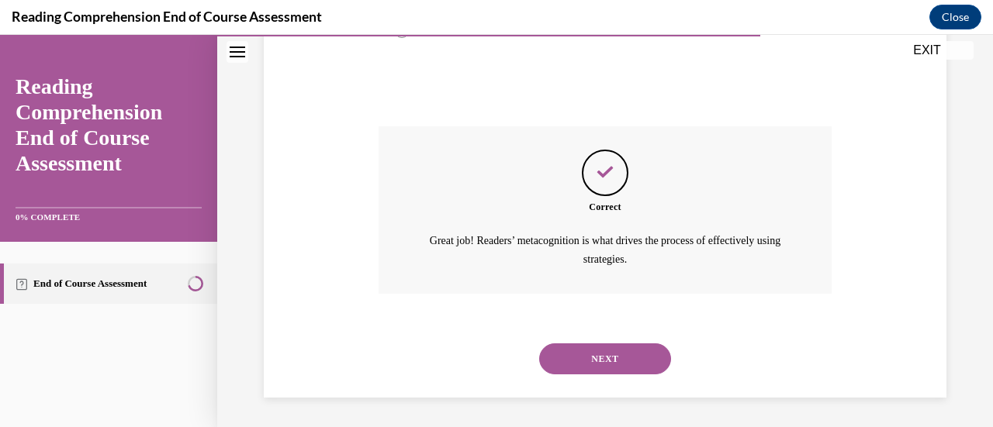
click at [598, 351] on button "NEXT" at bounding box center [605, 359] width 132 height 31
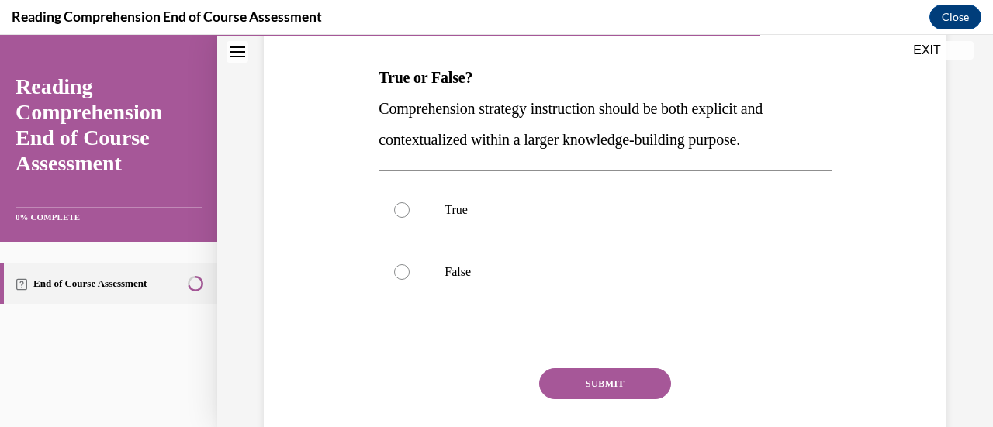
scroll to position [235, 0]
click at [397, 209] on div at bounding box center [402, 209] width 16 height 16
click at [397, 209] on input "True" at bounding box center [402, 209] width 16 height 16
radio input "true"
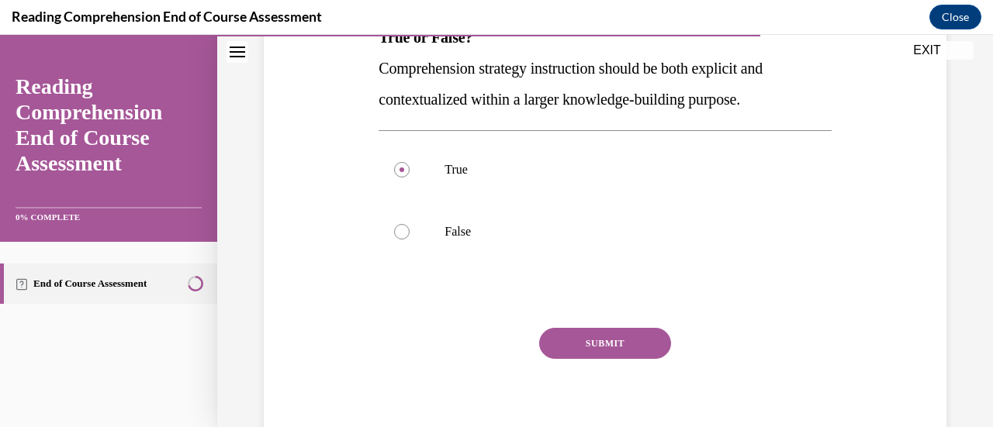
click at [613, 349] on button "SUBMIT" at bounding box center [605, 343] width 132 height 31
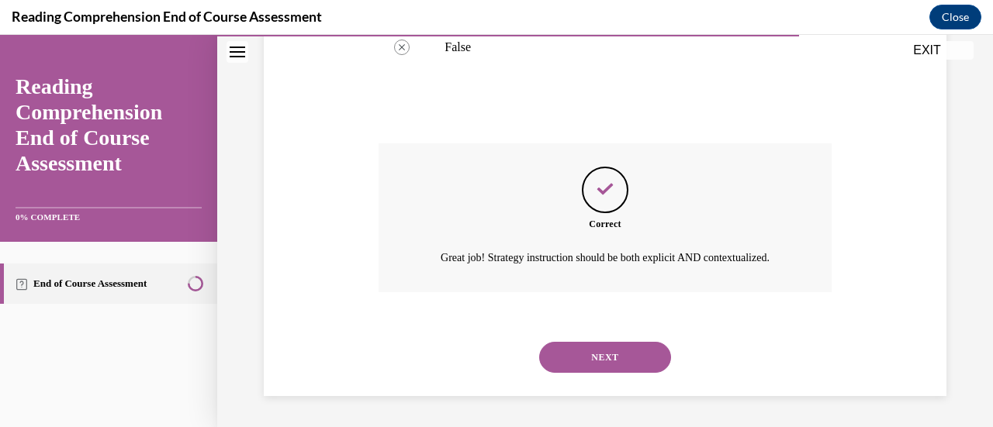
scroll to position [476, 0]
click at [613, 349] on button "NEXT" at bounding box center [605, 357] width 132 height 31
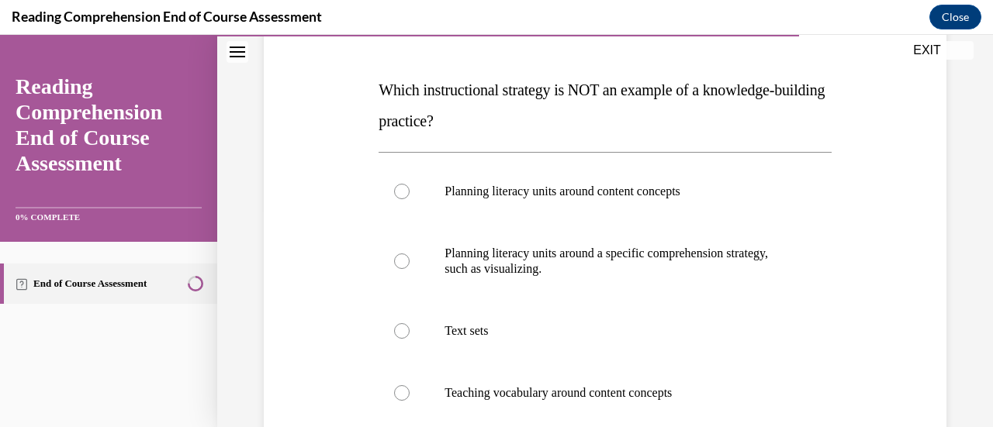
scroll to position [222, 0]
click at [402, 262] on div at bounding box center [402, 261] width 16 height 16
click at [402, 262] on input "Planning literacy units around a specific comprehension strategy, such as visua…" at bounding box center [402, 261] width 16 height 16
radio input "true"
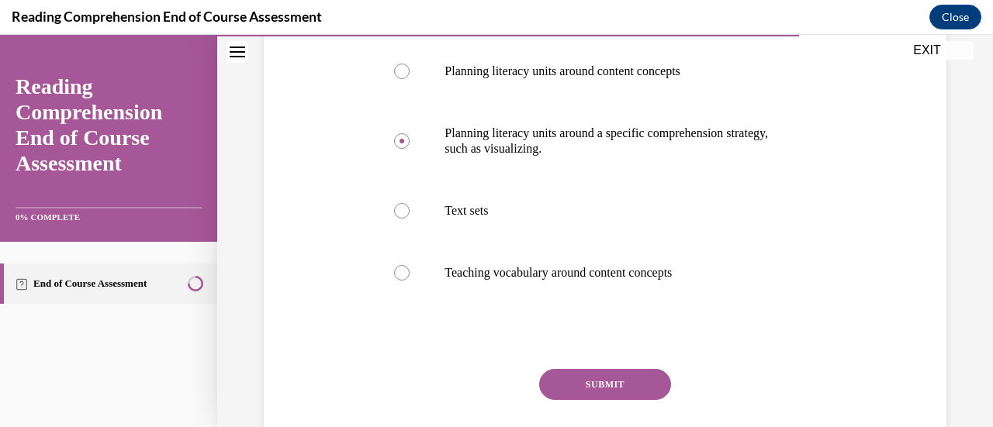
scroll to position [342, 0]
click at [594, 384] on button "SUBMIT" at bounding box center [605, 384] width 132 height 31
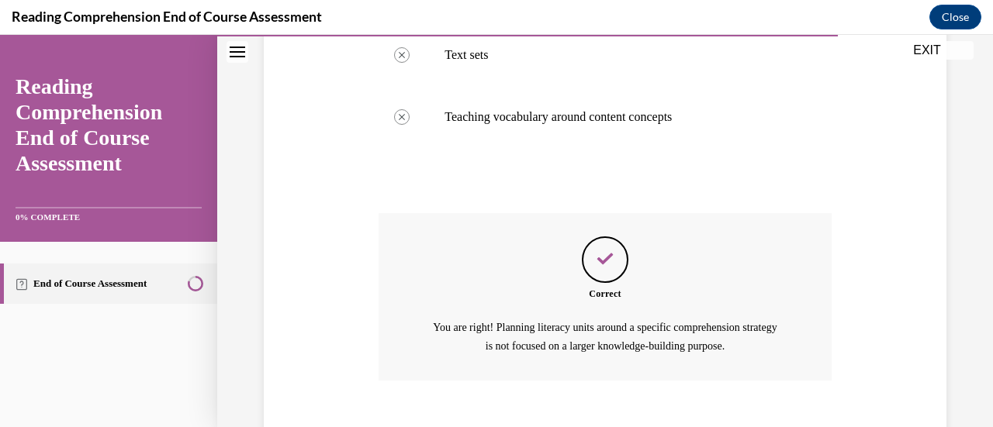
scroll to position [584, 0]
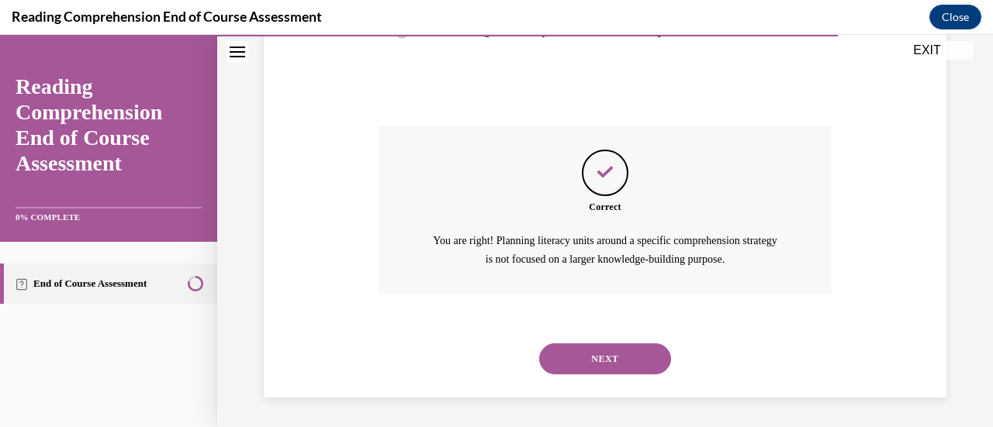
click at [600, 356] on button "NEXT" at bounding box center [605, 359] width 132 height 31
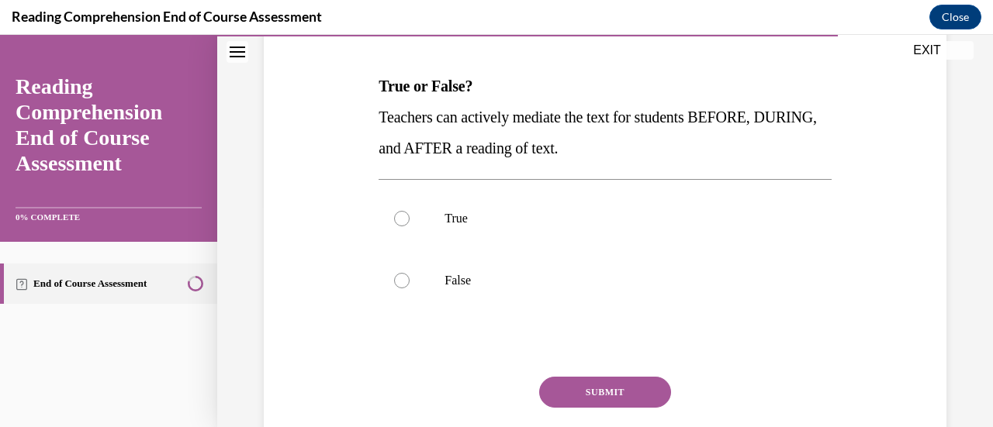
scroll to position [226, 0]
click at [396, 215] on div at bounding box center [402, 218] width 16 height 16
click at [396, 215] on input "True" at bounding box center [402, 218] width 16 height 16
radio input "true"
click at [594, 400] on button "SUBMIT" at bounding box center [605, 391] width 132 height 31
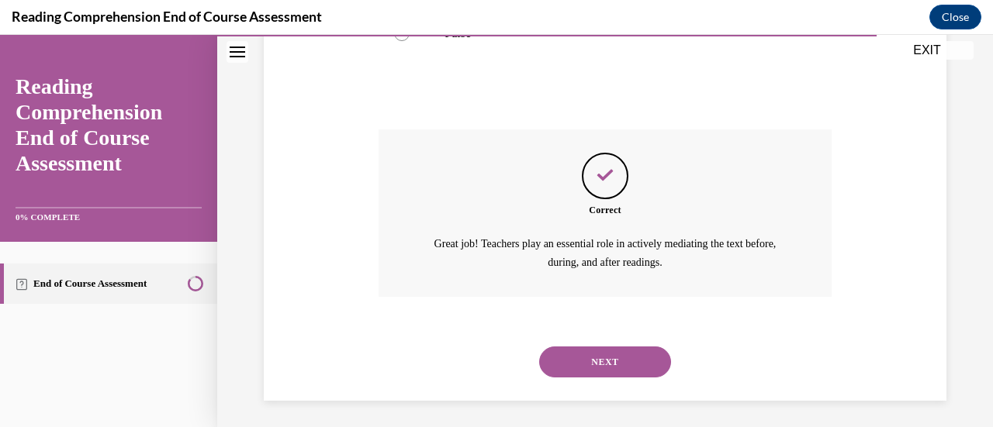
scroll to position [476, 0]
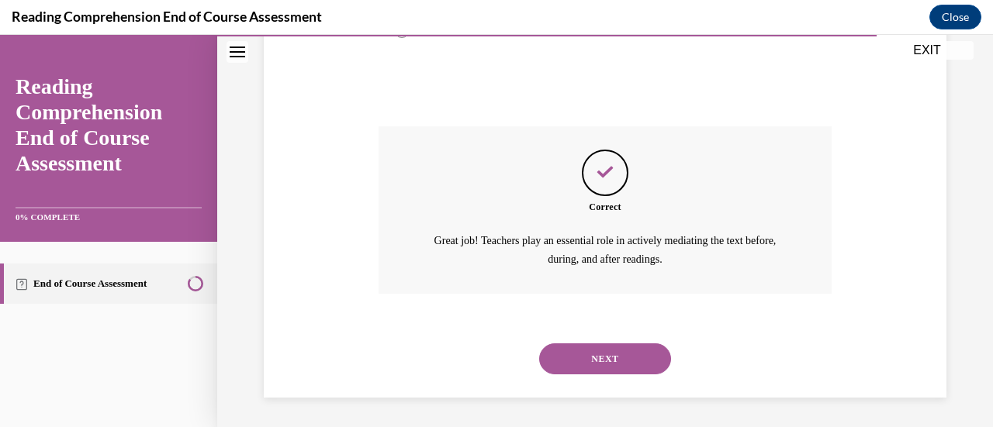
click at [556, 355] on button "NEXT" at bounding box center [605, 359] width 132 height 31
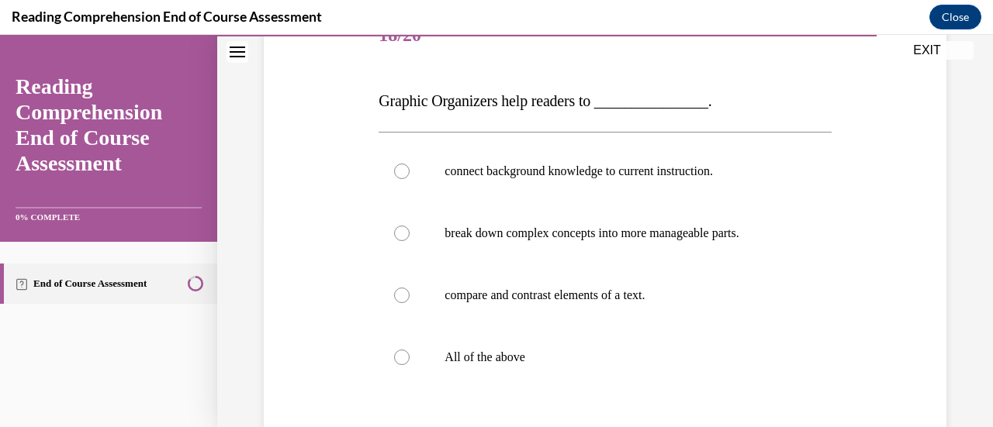
scroll to position [211, 0]
click at [405, 355] on div at bounding box center [402, 357] width 16 height 16
click at [405, 355] on input "All of the above" at bounding box center [402, 357] width 16 height 16
radio input "true"
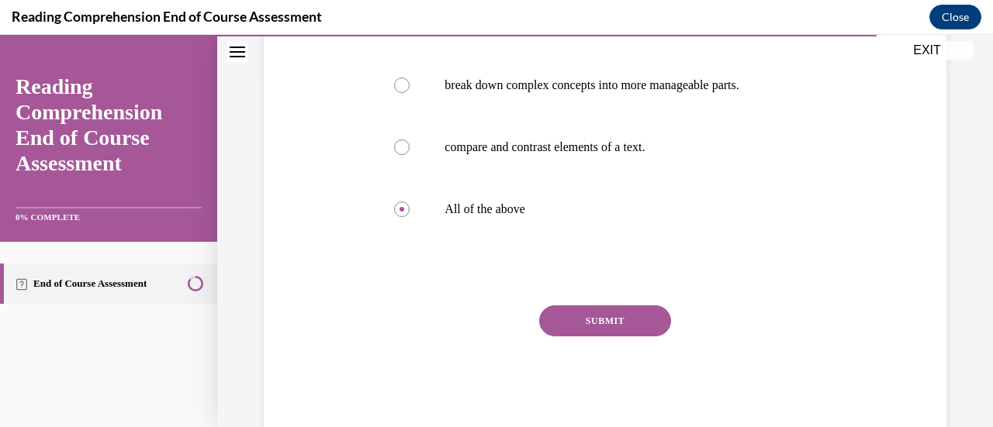
click at [599, 322] on button "SUBMIT" at bounding box center [605, 321] width 132 height 31
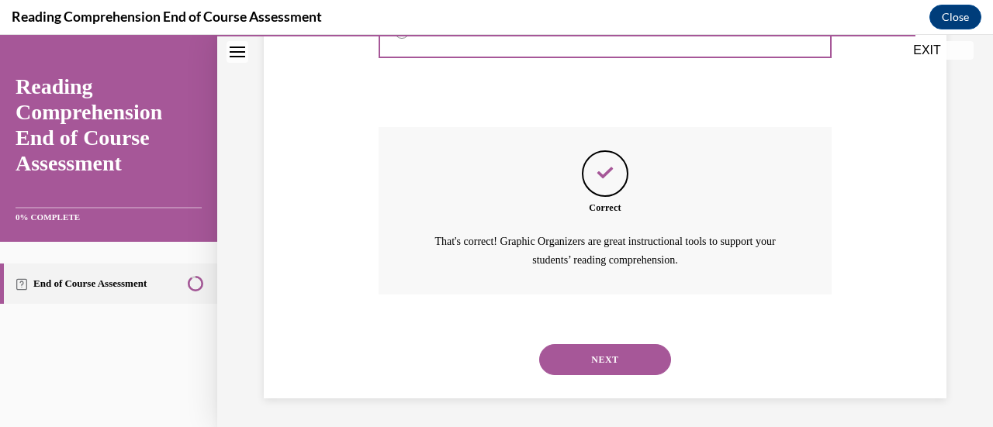
scroll to position [538, 0]
click at [607, 361] on button "NEXT" at bounding box center [605, 359] width 132 height 31
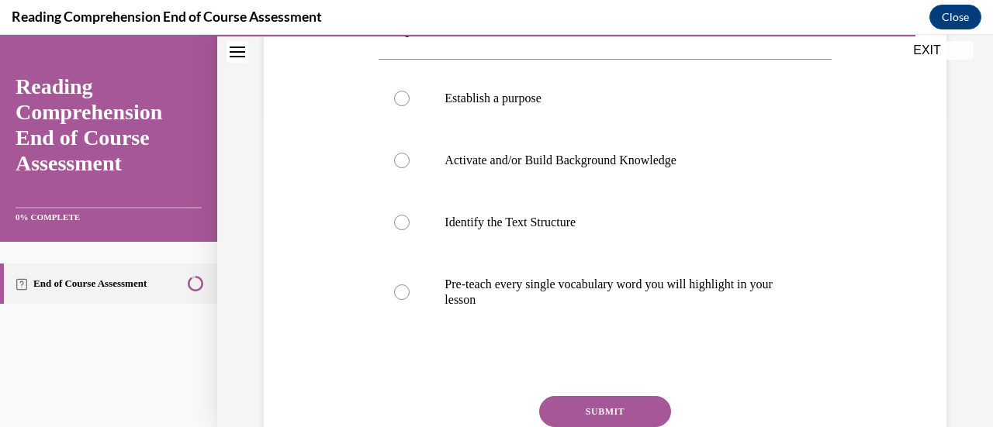
scroll to position [334, 0]
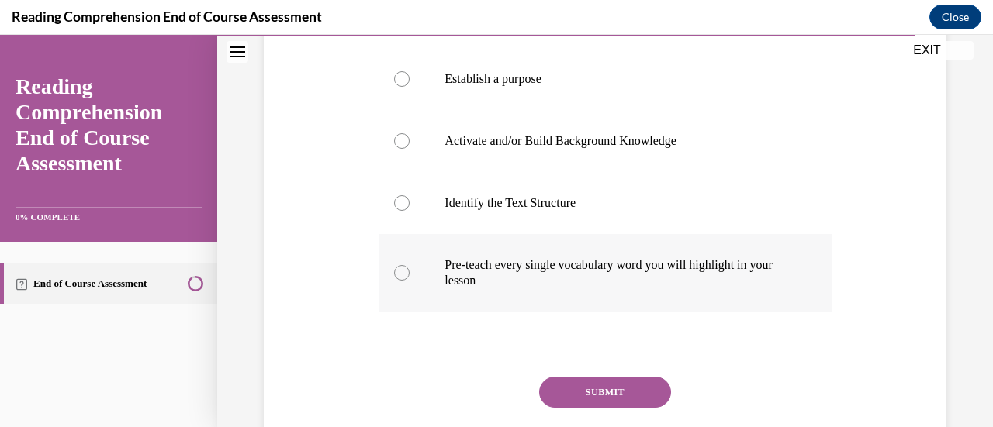
click at [400, 267] on div at bounding box center [402, 273] width 16 height 16
click at [400, 267] on input "Pre-teach every single vocabulary word you will highlight in your lesson" at bounding box center [402, 273] width 16 height 16
radio input "true"
click at [583, 390] on button "SUBMIT" at bounding box center [605, 392] width 132 height 31
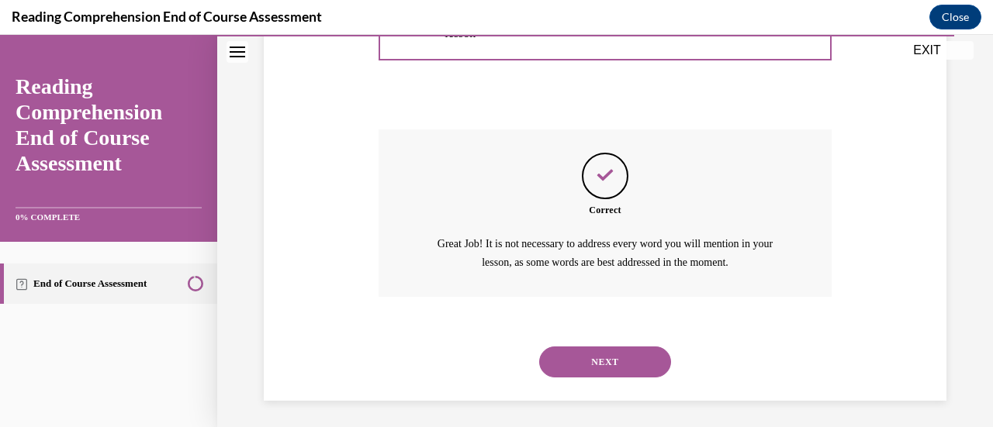
scroll to position [584, 0]
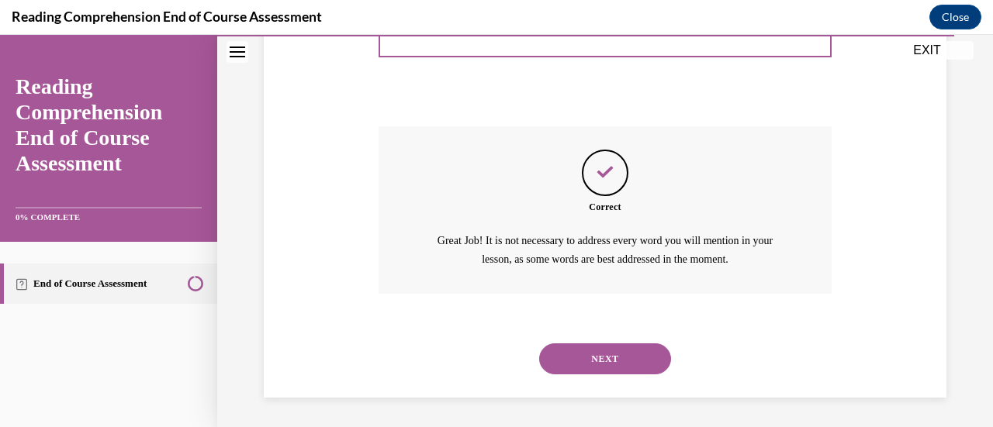
click at [607, 357] on button "NEXT" at bounding box center [605, 359] width 132 height 31
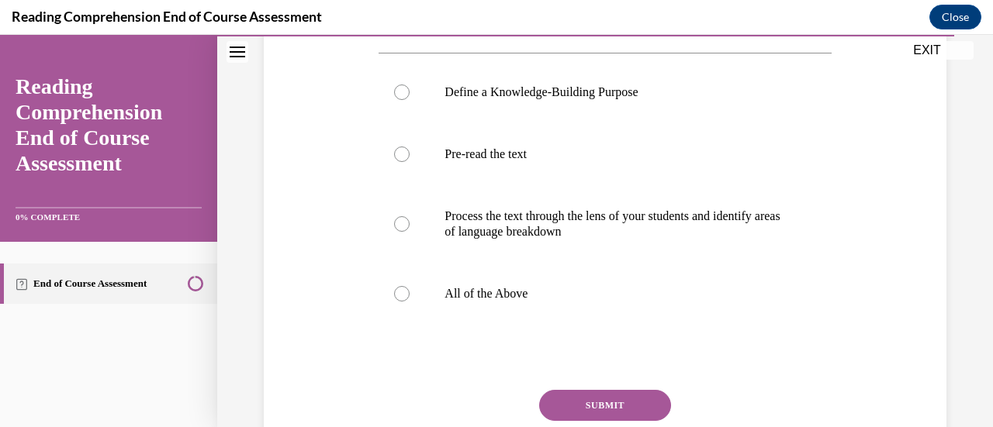
scroll to position [290, 0]
click at [400, 301] on div at bounding box center [402, 294] width 16 height 16
click at [400, 301] on input "All of the Above" at bounding box center [402, 294] width 16 height 16
radio input "true"
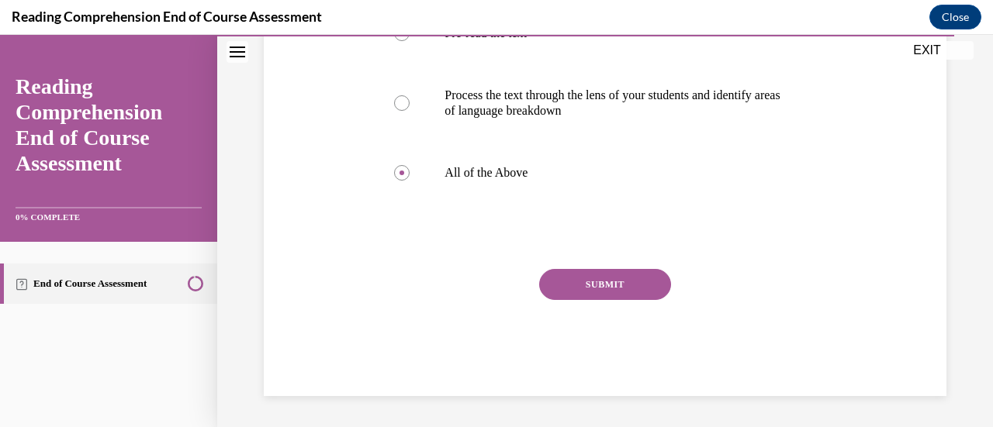
click at [604, 300] on button "SUBMIT" at bounding box center [605, 284] width 132 height 31
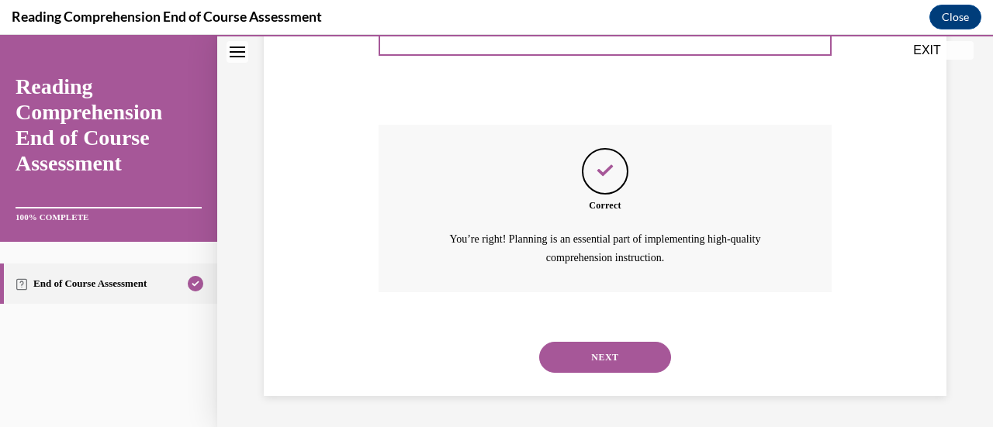
scroll to position [584, 0]
click at [604, 349] on button "NEXT" at bounding box center [605, 357] width 132 height 31
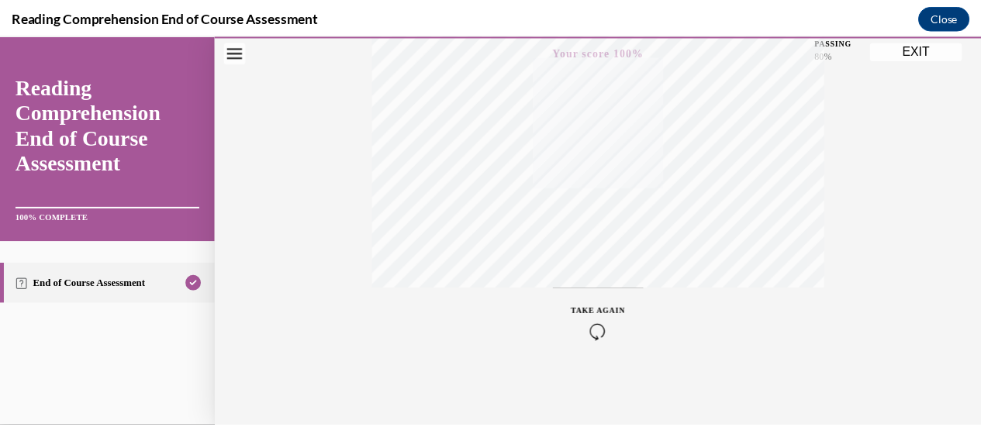
scroll to position [0, 0]
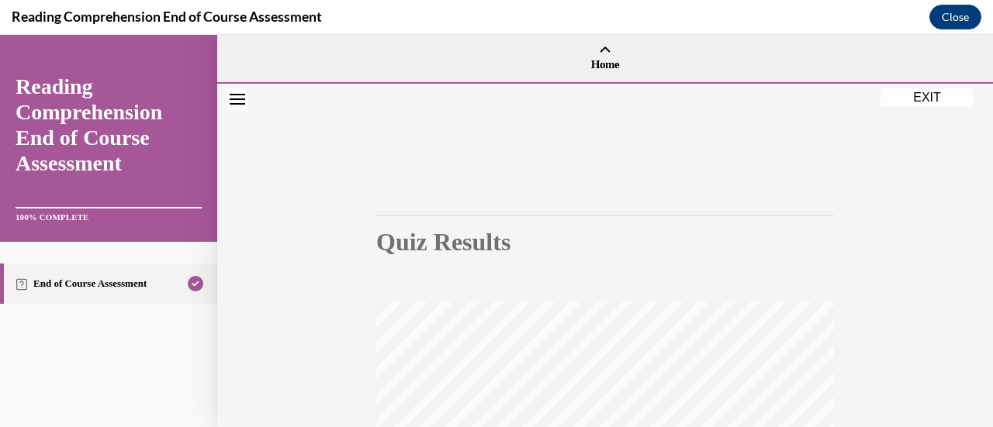
click at [939, 93] on button "EXIT" at bounding box center [927, 97] width 93 height 19
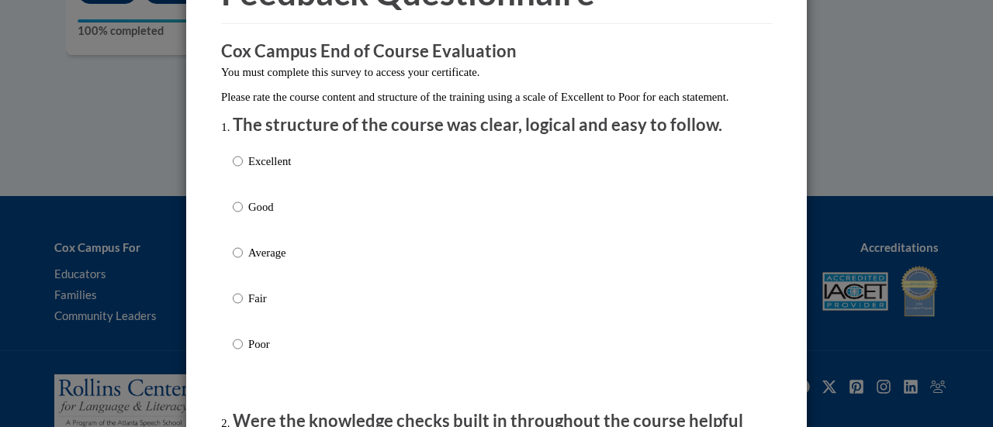
scroll to position [104, 0]
click at [233, 261] on input "Average" at bounding box center [238, 252] width 10 height 17
radio input "true"
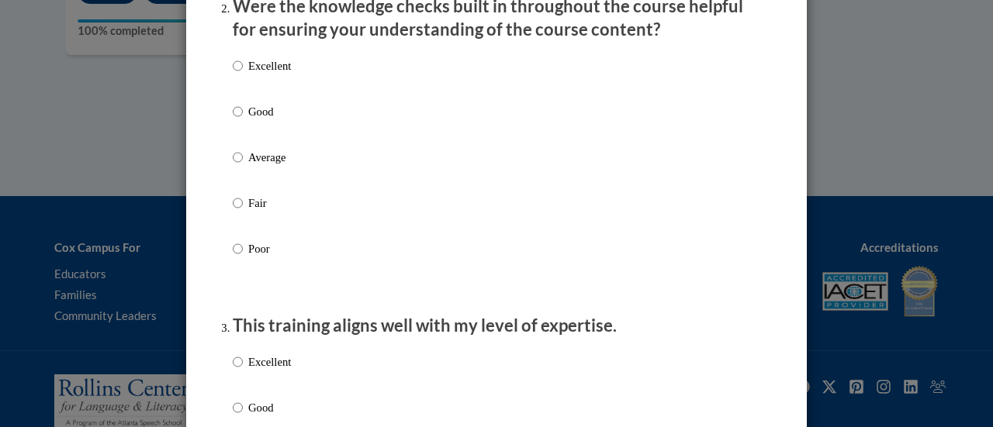
scroll to position [519, 0]
click at [236, 211] on input "Fair" at bounding box center [238, 202] width 10 height 17
radio input "true"
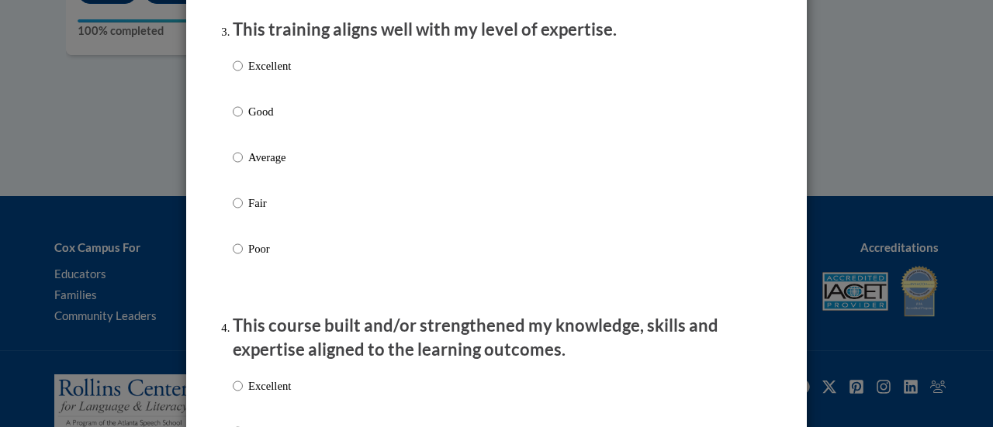
scroll to position [815, 0]
click at [236, 165] on input "Average" at bounding box center [238, 156] width 10 height 17
radio input "true"
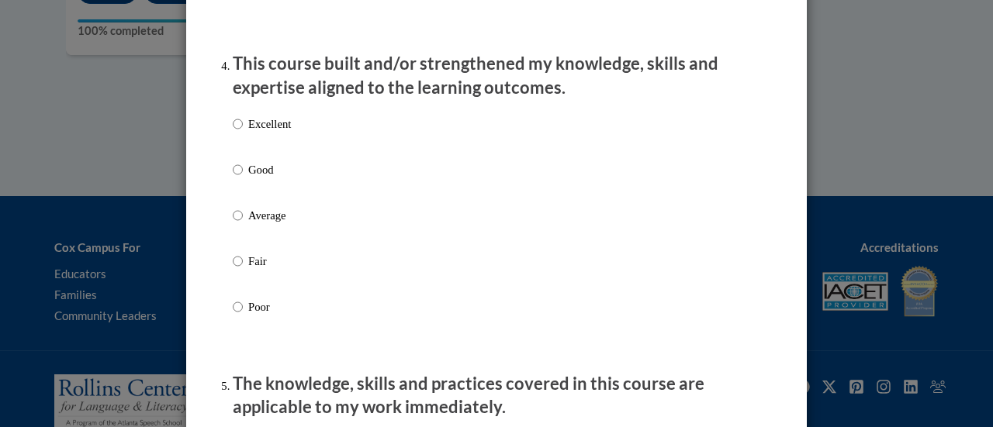
scroll to position [1082, 0]
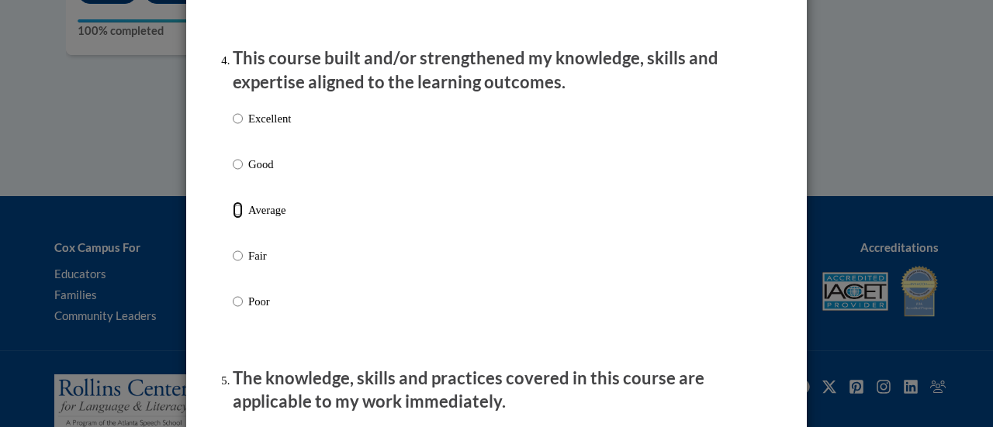
click at [233, 219] on input "Average" at bounding box center [238, 210] width 10 height 17
radio input "true"
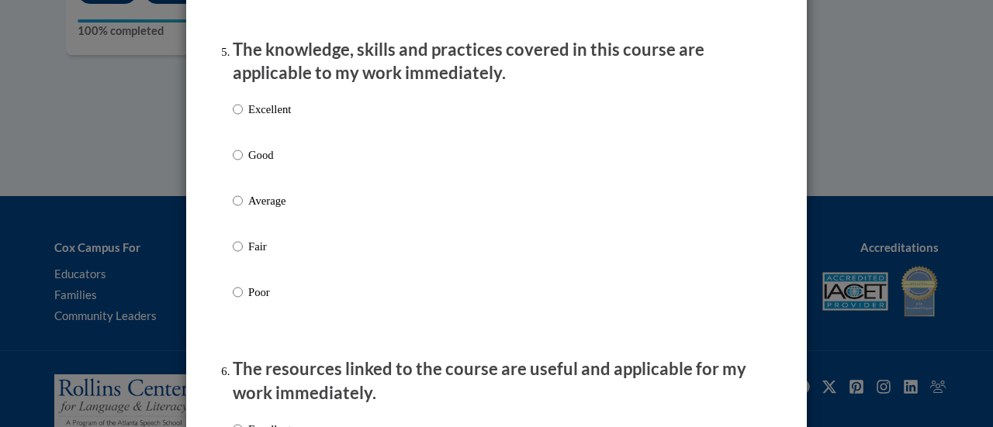
scroll to position [1444, 0]
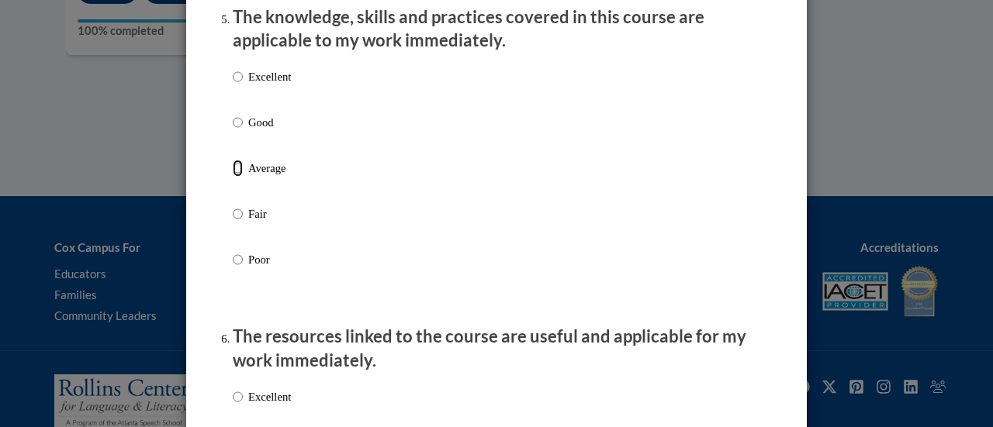
click at [233, 177] on input "Average" at bounding box center [238, 168] width 10 height 17
radio input "true"
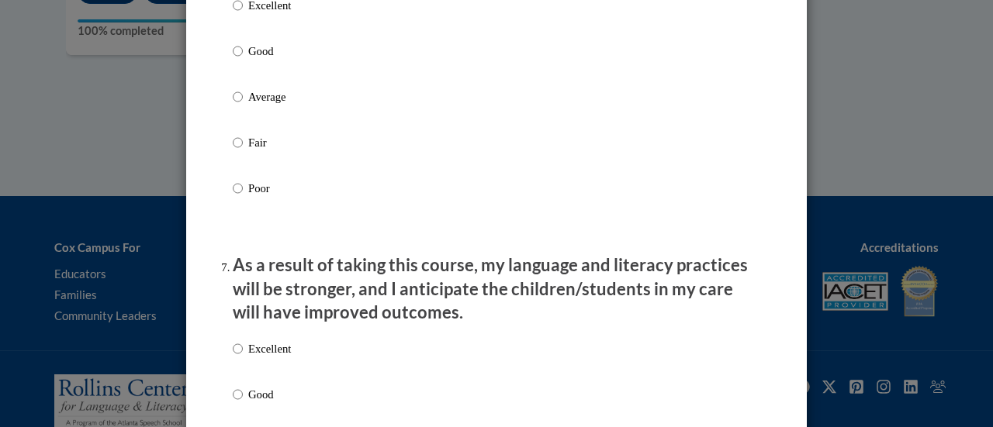
scroll to position [1836, 0]
click at [236, 105] on input "Average" at bounding box center [238, 96] width 10 height 17
radio input "true"
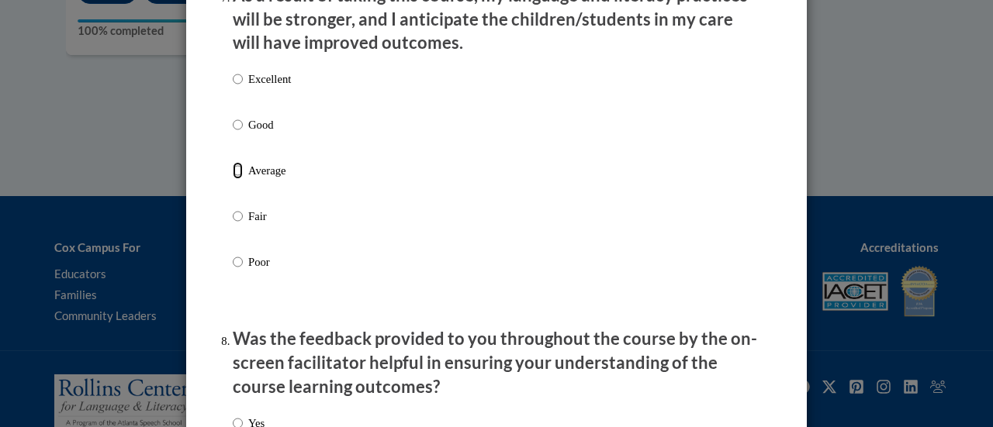
click at [233, 179] on input "Average" at bounding box center [238, 170] width 10 height 17
radio input "true"
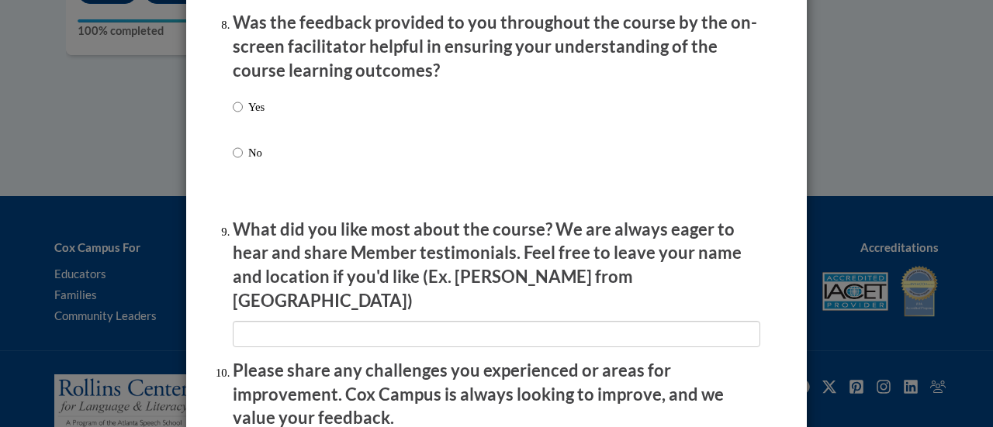
scroll to position [2423, 0]
click at [233, 115] on input "Yes" at bounding box center [238, 106] width 10 height 17
radio input "true"
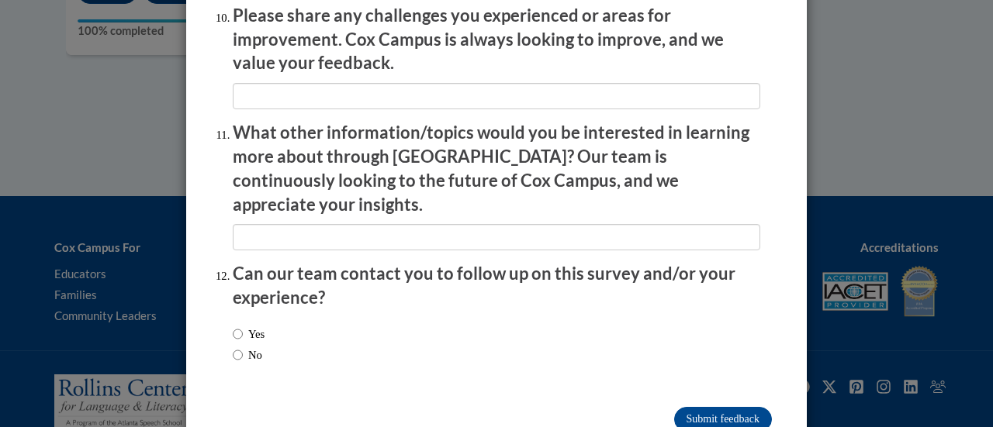
scroll to position [2798, 0]
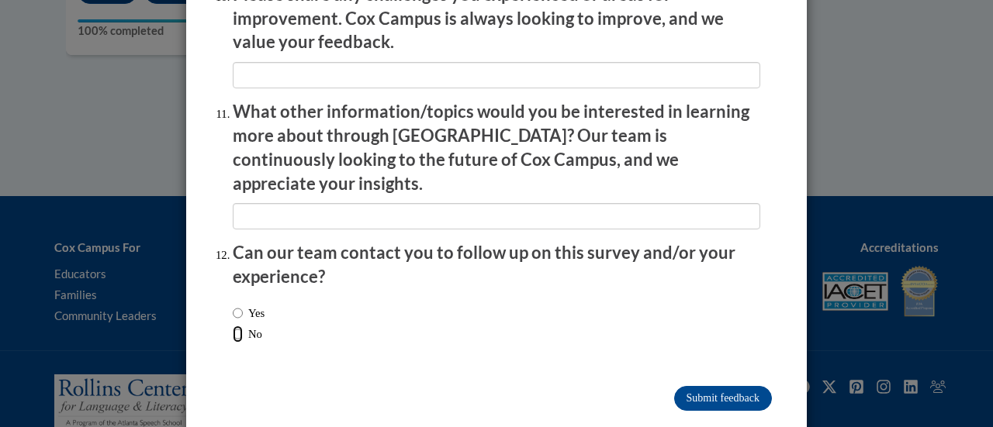
click at [233, 326] on input "No" at bounding box center [238, 334] width 10 height 17
radio input "true"
click at [677, 386] on input "Submit feedback" at bounding box center [723, 398] width 98 height 25
